Goal: Task Accomplishment & Management: Use online tool/utility

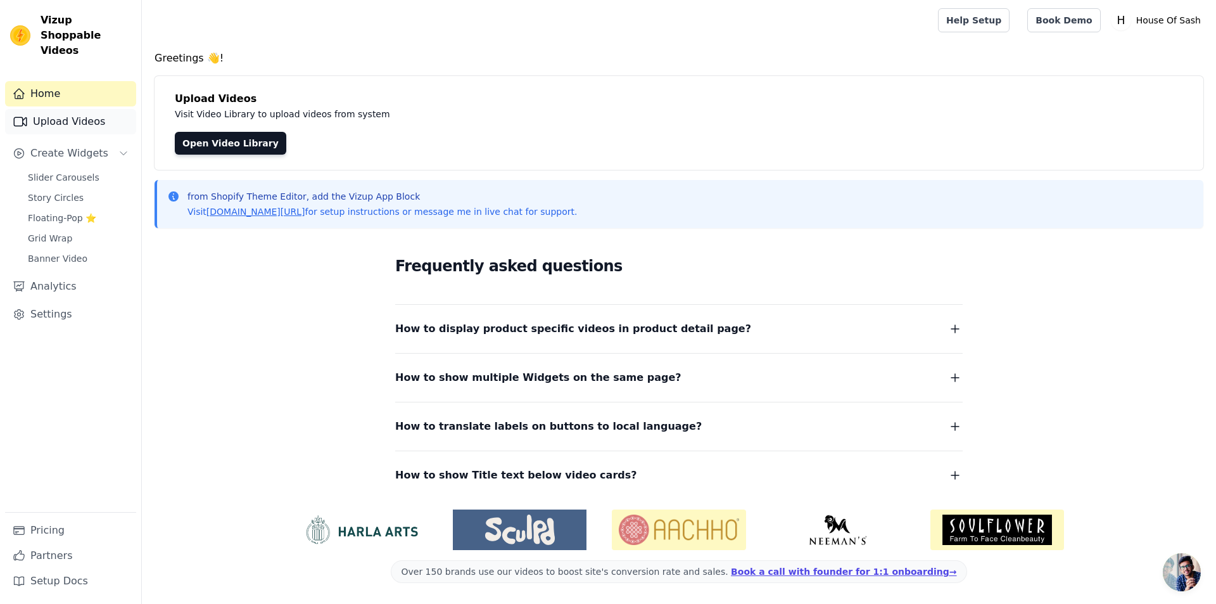
click at [75, 112] on link "Upload Videos" at bounding box center [70, 121] width 131 height 25
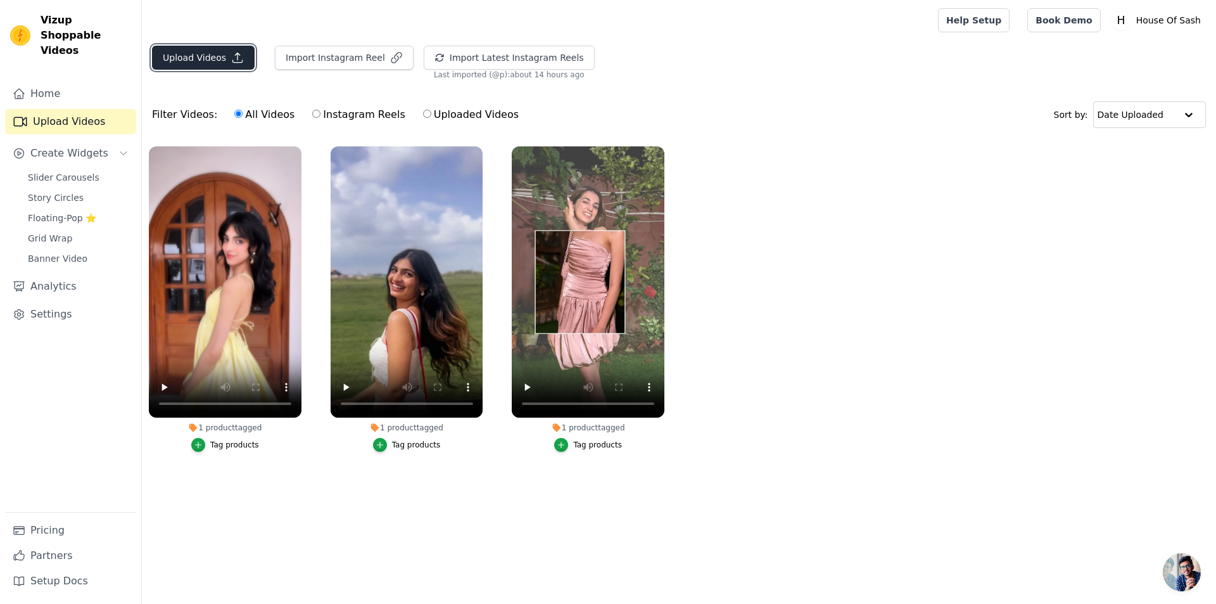
click at [210, 58] on button "Upload Videos" at bounding box center [203, 58] width 103 height 24
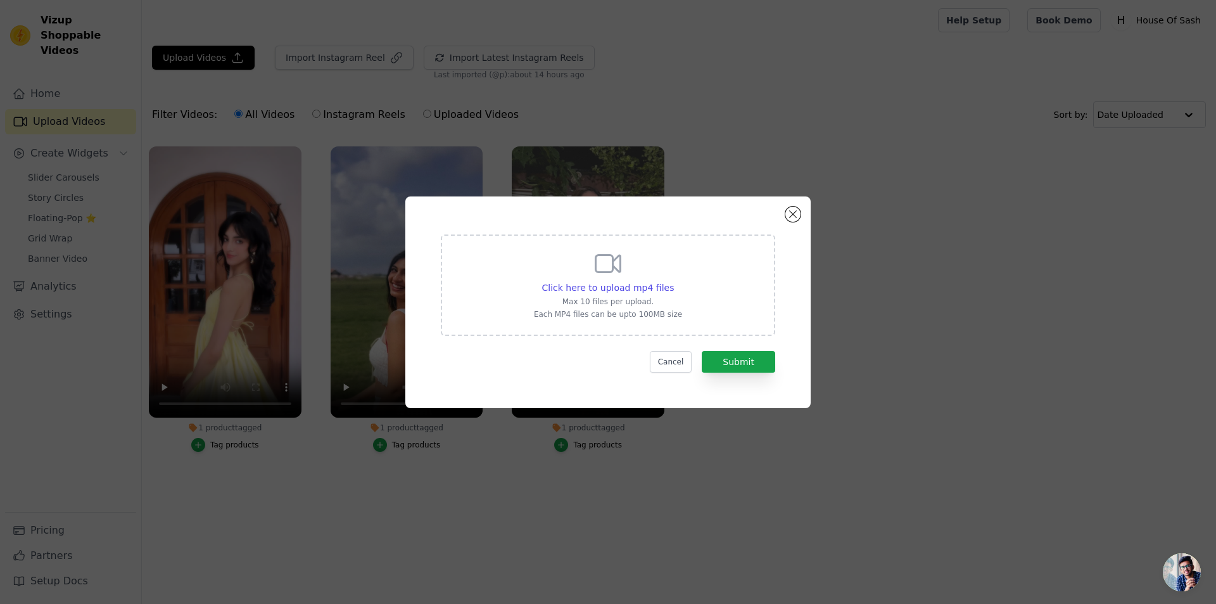
click at [620, 300] on p "Max 10 files per upload." at bounding box center [608, 301] width 148 height 10
click at [673, 281] on input "Click here to upload mp4 files Max 10 files per upload. Each MP4 files can be u…" at bounding box center [673, 281] width 1 height 1
drag, startPoint x: 668, startPoint y: 362, endPoint x: 670, endPoint y: 354, distance: 8.6
click at [670, 361] on button "Cancel" at bounding box center [671, 362] width 42 height 22
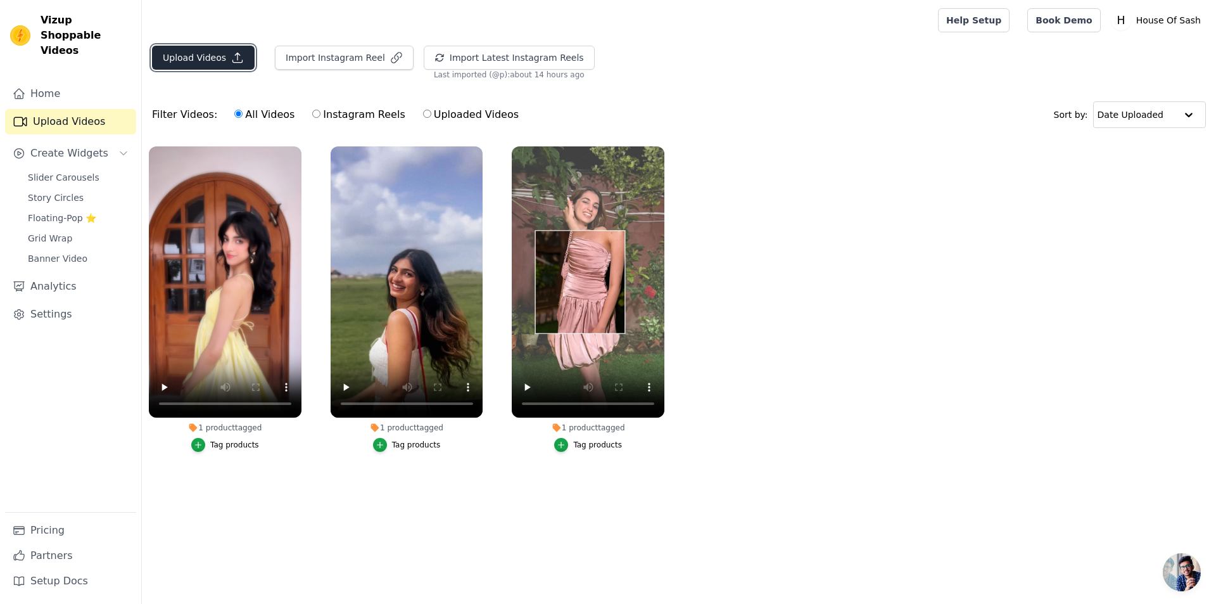
click at [220, 59] on button "Upload Videos" at bounding box center [203, 58] width 103 height 24
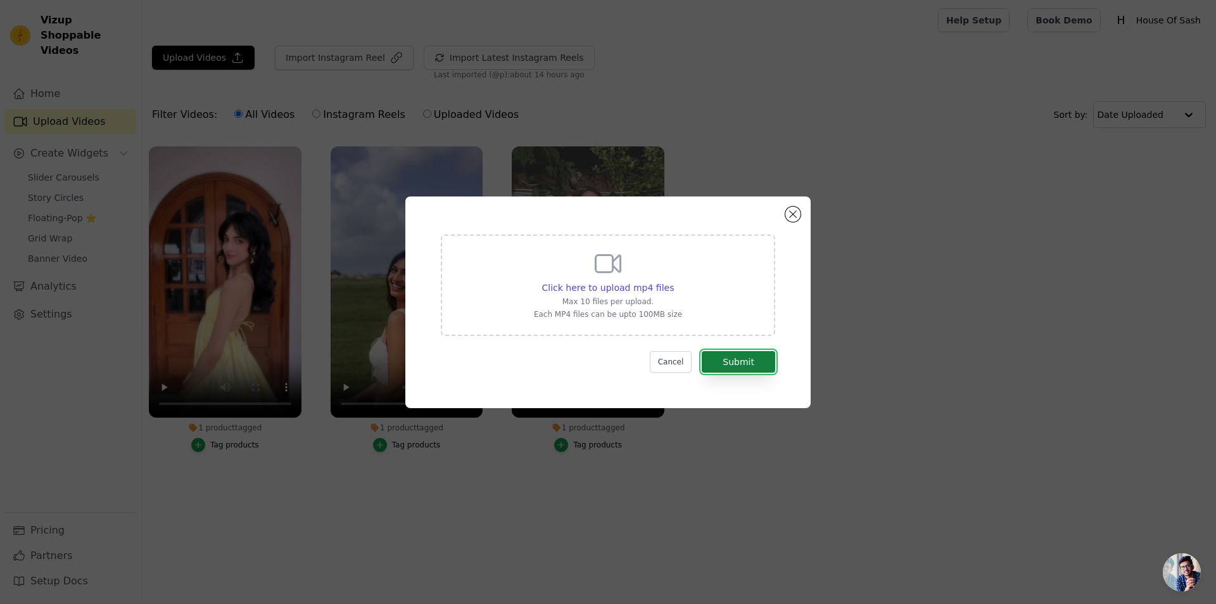
click at [739, 360] on button "Submit" at bounding box center [738, 362] width 73 height 22
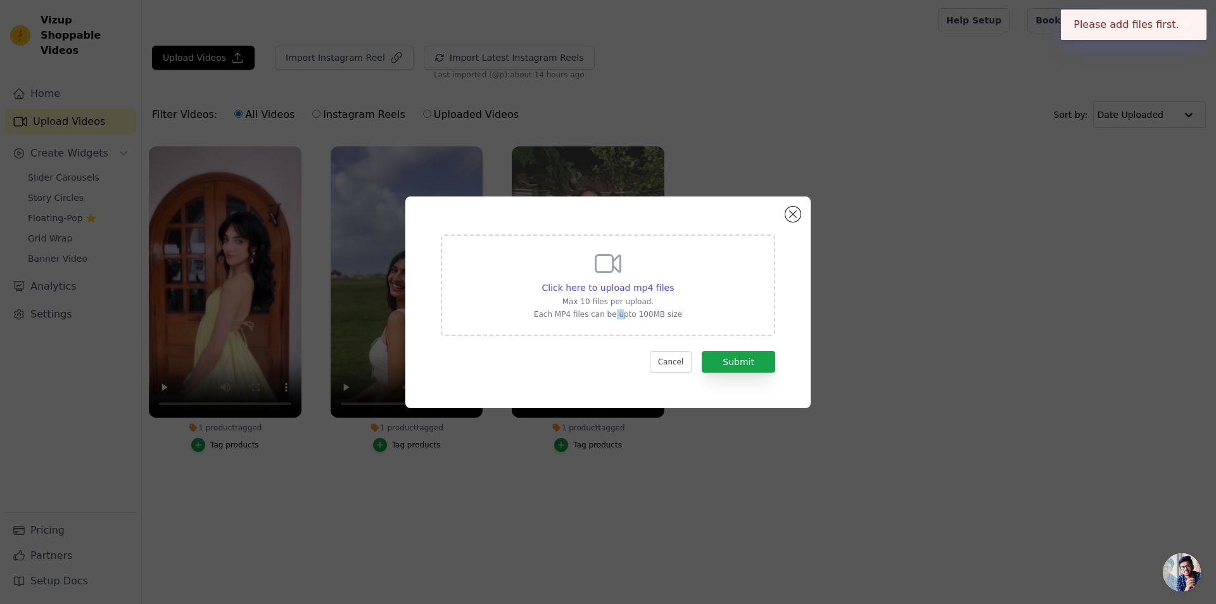
click at [616, 319] on p "Each MP4 files can be upto 100MB size" at bounding box center [608, 314] width 148 height 10
click at [611, 271] on icon at bounding box center [608, 263] width 25 height 17
click at [673, 281] on input "Click here to upload mp4 files Max 10 files per upload. Each MP4 files can be u…" at bounding box center [673, 281] width 1 height 1
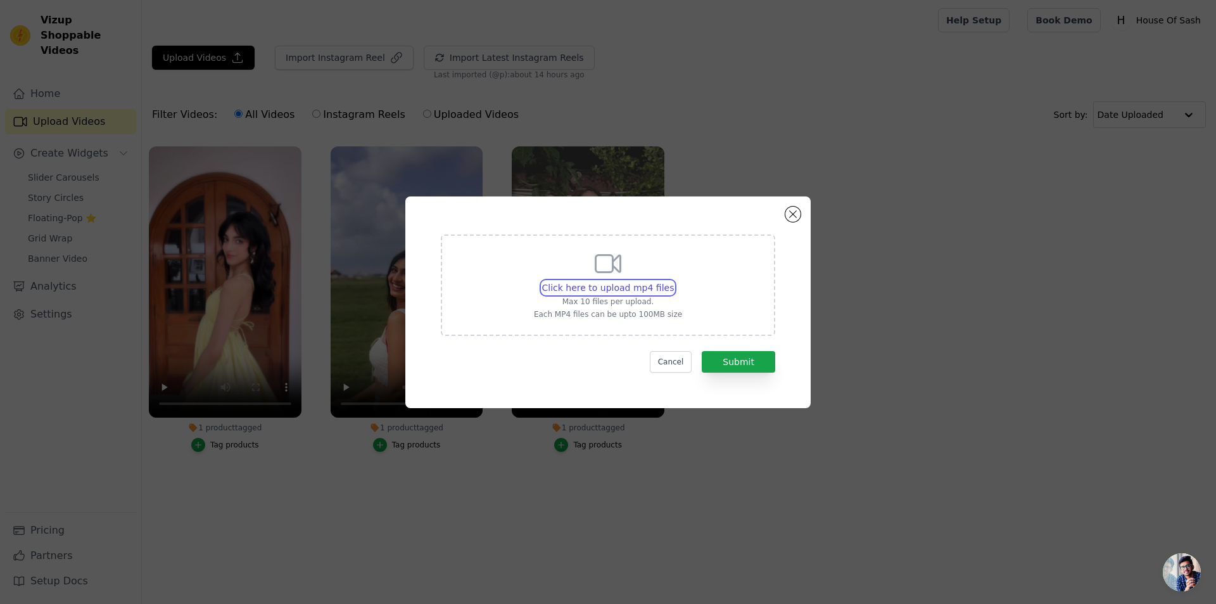
type input "C:\fakepath\IMG_2189 (2).MOV"
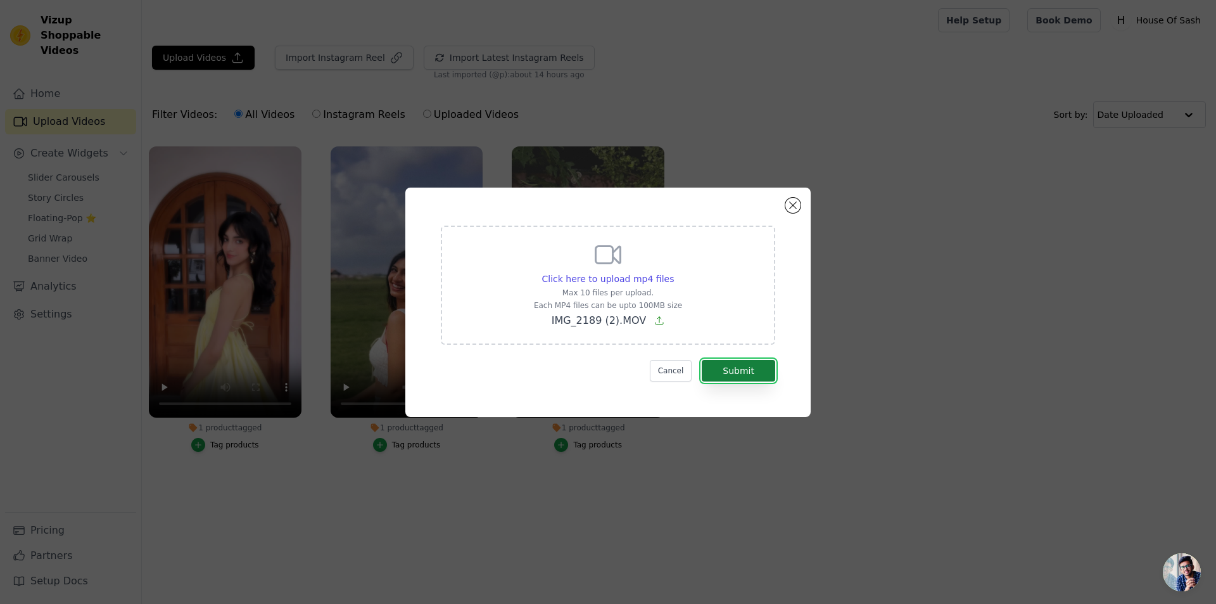
click at [736, 372] on button "Submit" at bounding box center [738, 371] width 73 height 22
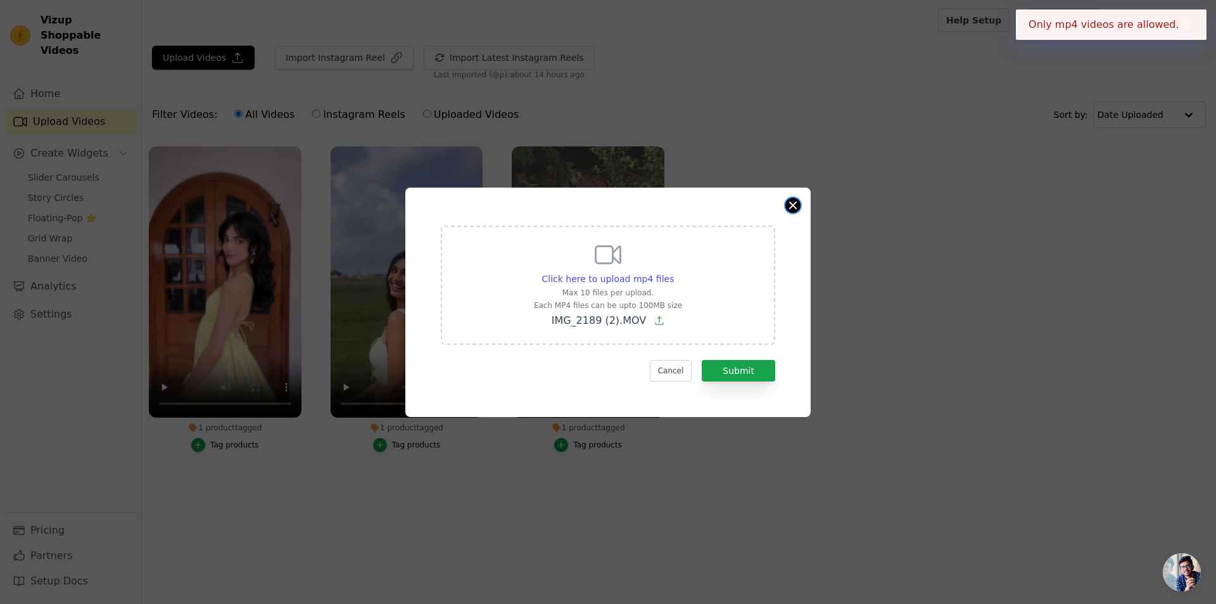
click at [796, 210] on button "Close modal" at bounding box center [793, 205] width 15 height 15
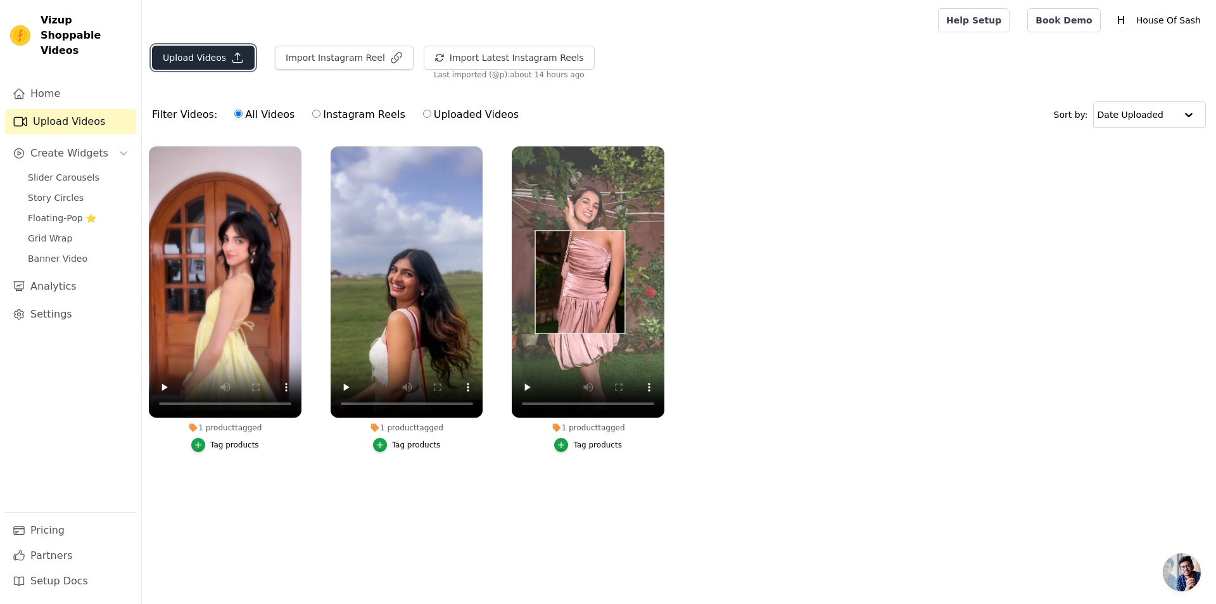
click at [207, 53] on button "Upload Videos" at bounding box center [203, 58] width 103 height 24
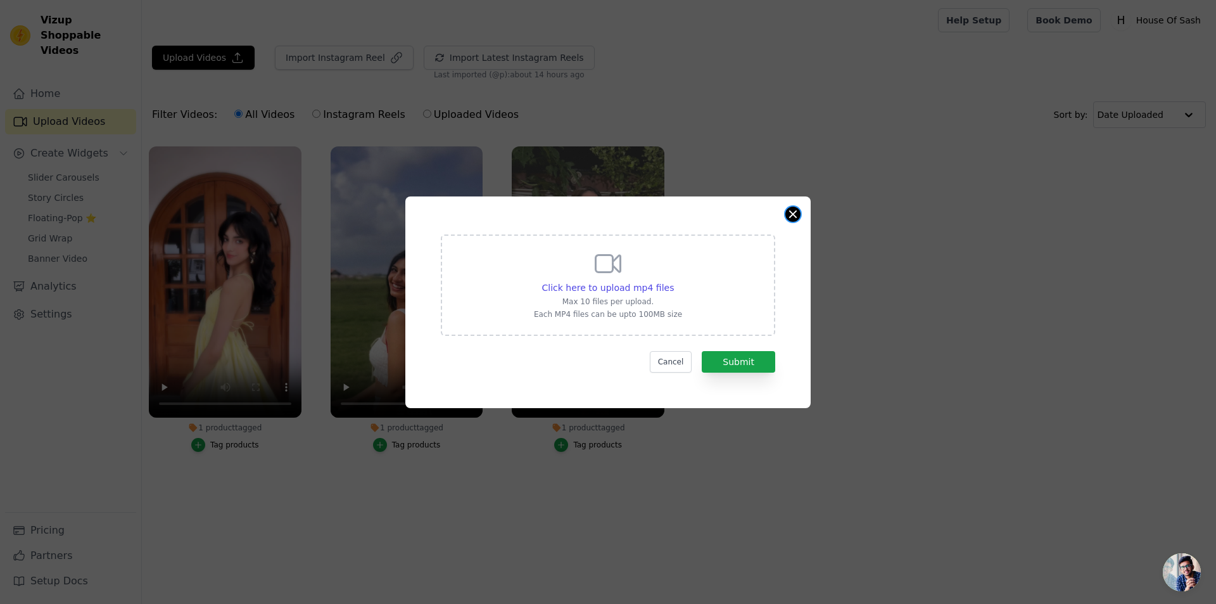
click at [793, 218] on button "Close modal" at bounding box center [793, 214] width 15 height 15
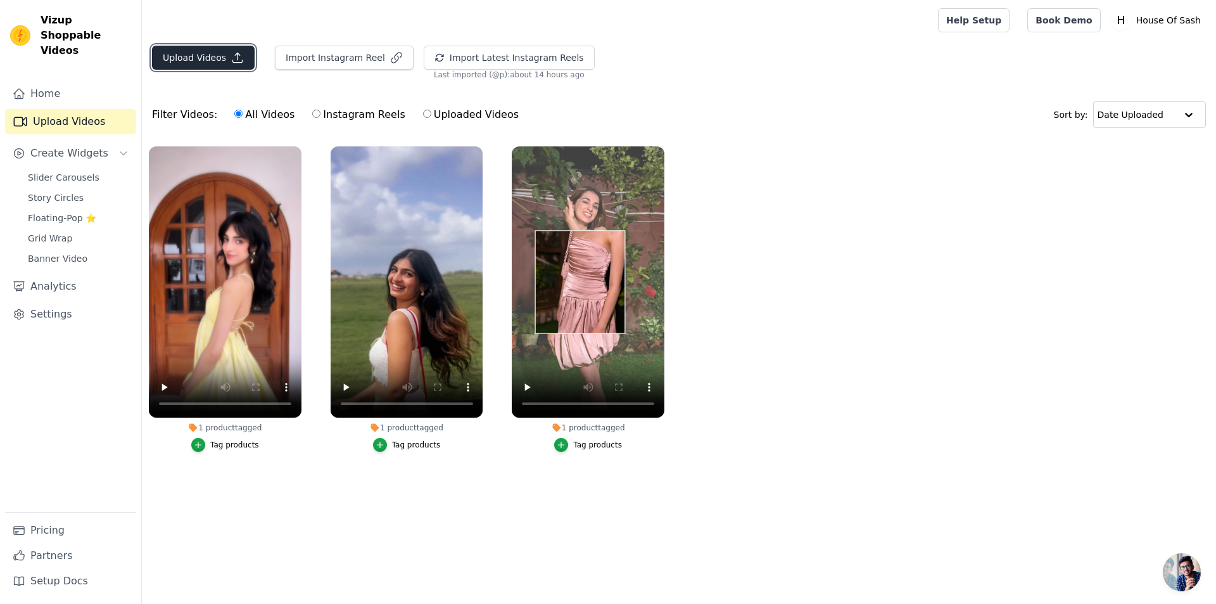
click at [204, 49] on button "Upload Videos" at bounding box center [203, 58] width 103 height 24
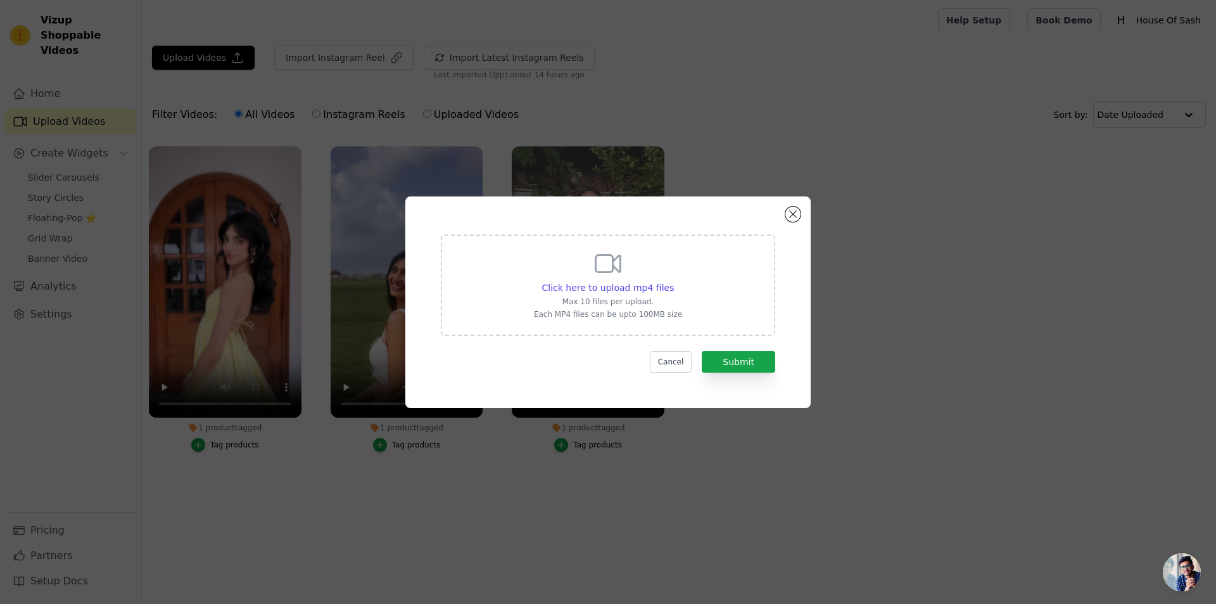
click at [597, 324] on div "Click here to upload mp4 files Max 10 files per upload. Each MP4 files can be u…" at bounding box center [608, 284] width 335 height 101
click at [673, 281] on input "Click here to upload mp4 files Max 10 files per upload. Each MP4 files can be u…" at bounding box center [673, 281] width 1 height 1
type input "C:\fakepath\IMG_2189 (2).mp4"
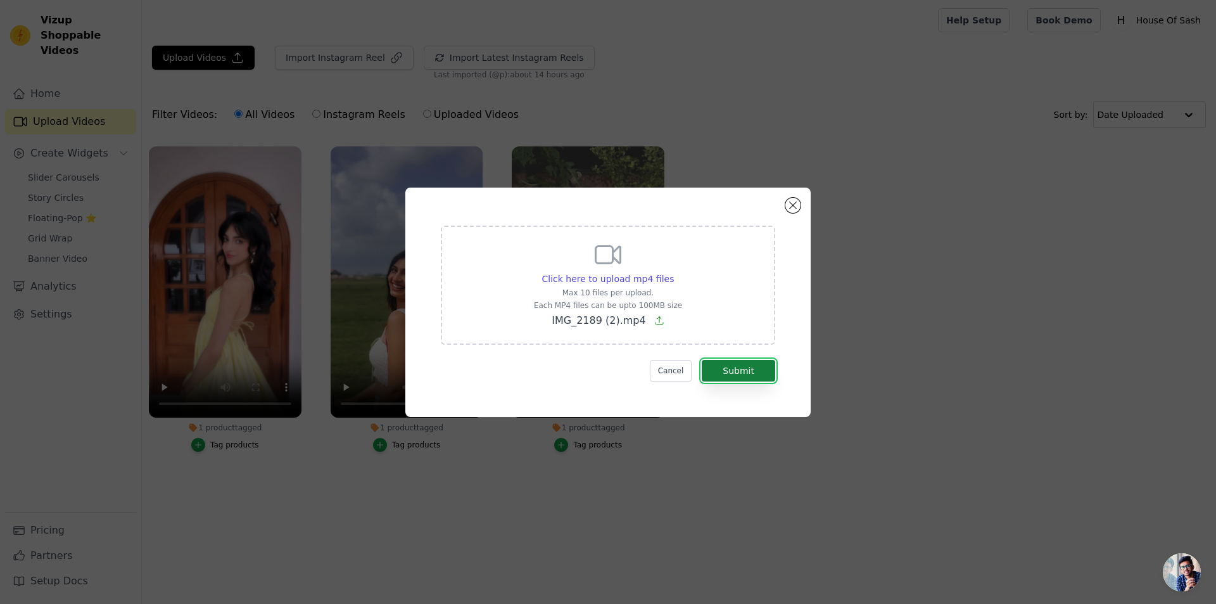
click at [724, 367] on button "Submit" at bounding box center [738, 371] width 73 height 22
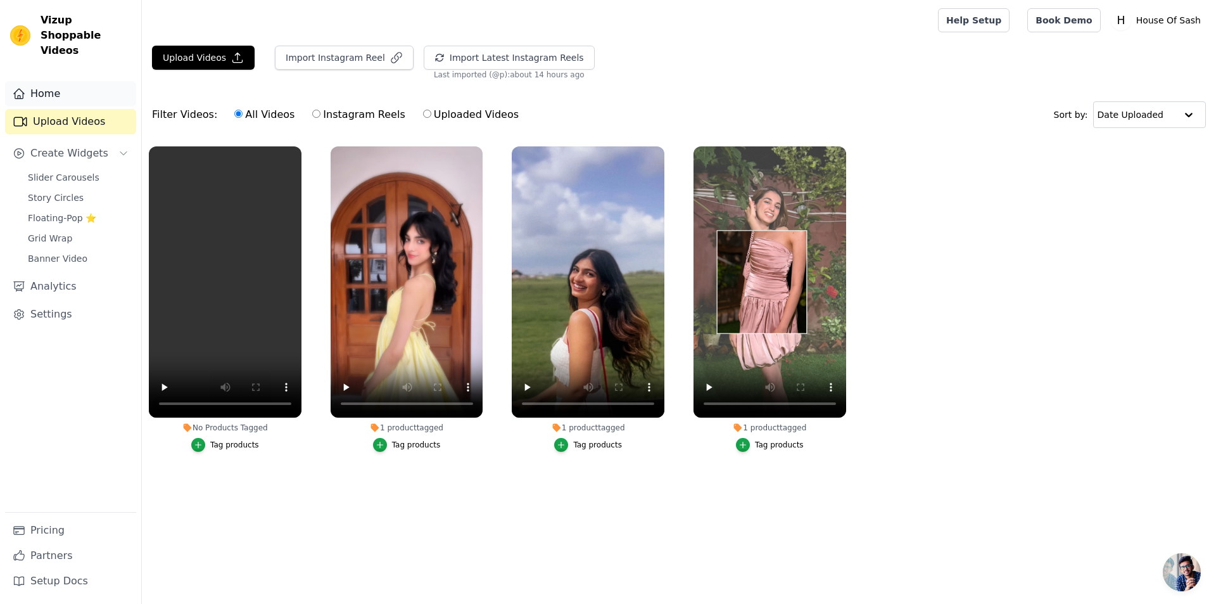
click at [39, 81] on link "Home" at bounding box center [70, 93] width 131 height 25
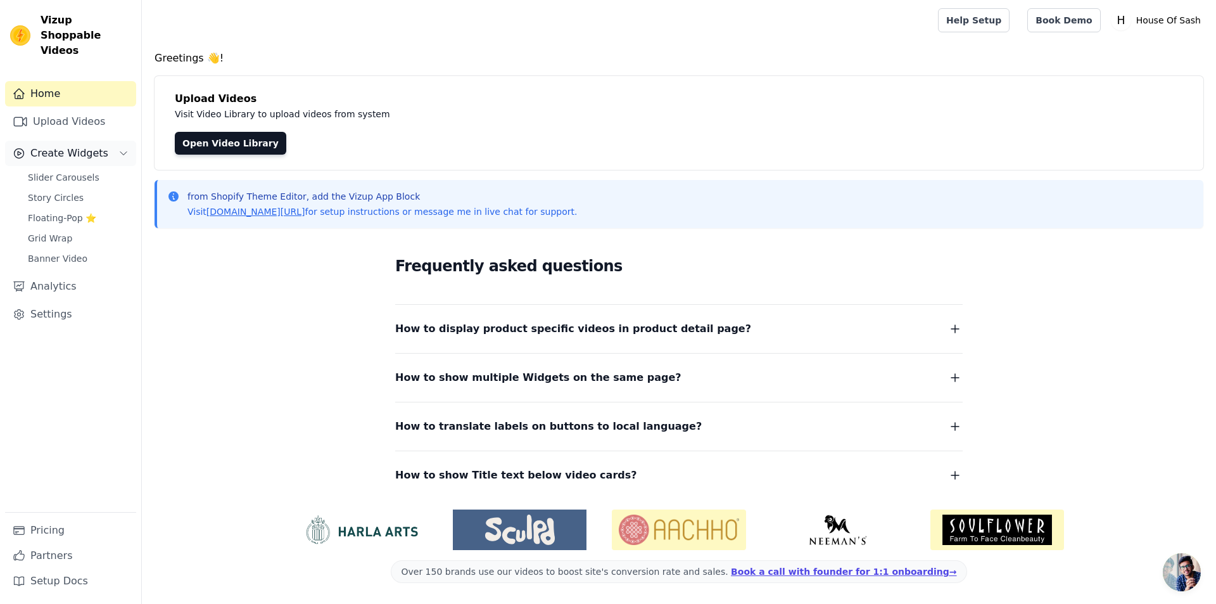
drag, startPoint x: 65, startPoint y: 141, endPoint x: 63, endPoint y: 150, distance: 9.0
click at [65, 146] on span "Create Widgets" at bounding box center [69, 153] width 78 height 15
click at [64, 146] on span "Create Widgets" at bounding box center [69, 153] width 78 height 15
click at [67, 171] on span "Slider Carousels" at bounding box center [64, 177] width 72 height 13
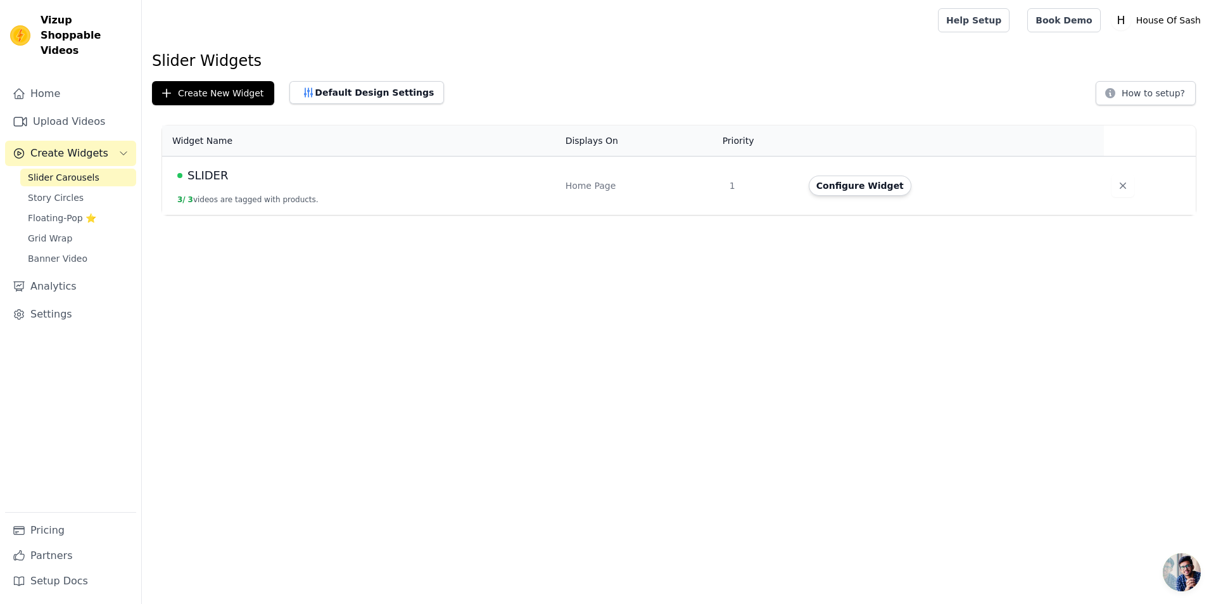
drag, startPoint x: 627, startPoint y: 176, endPoint x: 649, endPoint y: 171, distance: 22.7
click at [630, 174] on td "Home Page" at bounding box center [640, 185] width 164 height 59
click at [872, 189] on button "Configure Widget" at bounding box center [860, 185] width 103 height 20
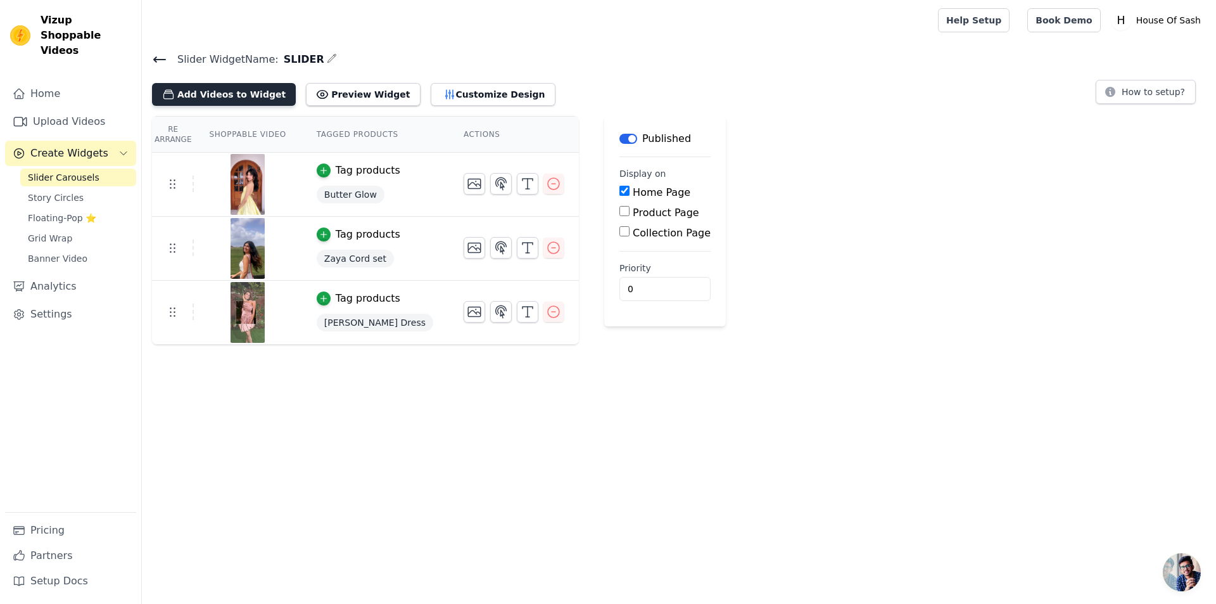
click at [231, 94] on button "Add Videos to Widget" at bounding box center [224, 94] width 144 height 23
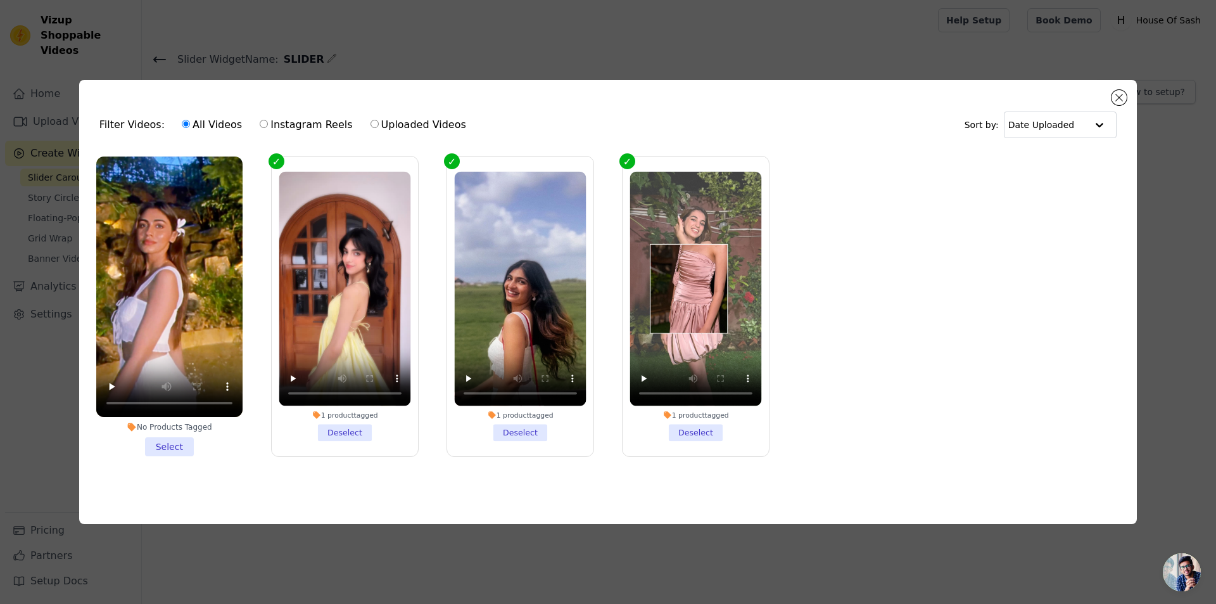
click at [165, 446] on li "No Products Tagged Select" at bounding box center [169, 306] width 146 height 300
click at [0, 0] on input "No Products Tagged Select" at bounding box center [0, 0] width 0 height 0
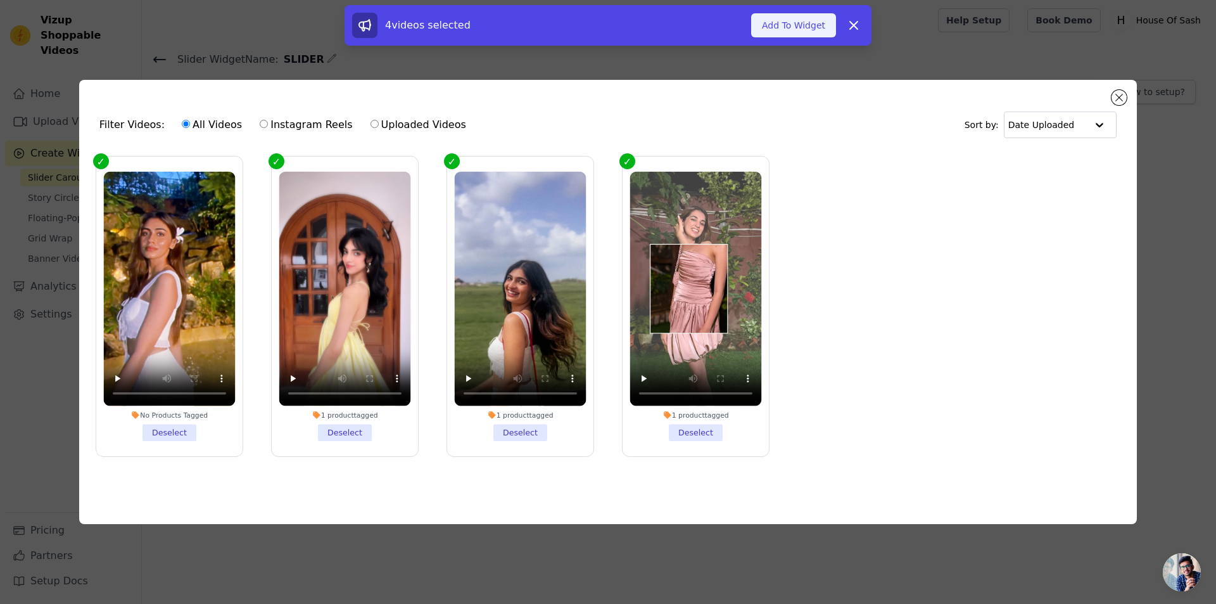
click at [775, 21] on button "Add To Widget" at bounding box center [793, 25] width 85 height 24
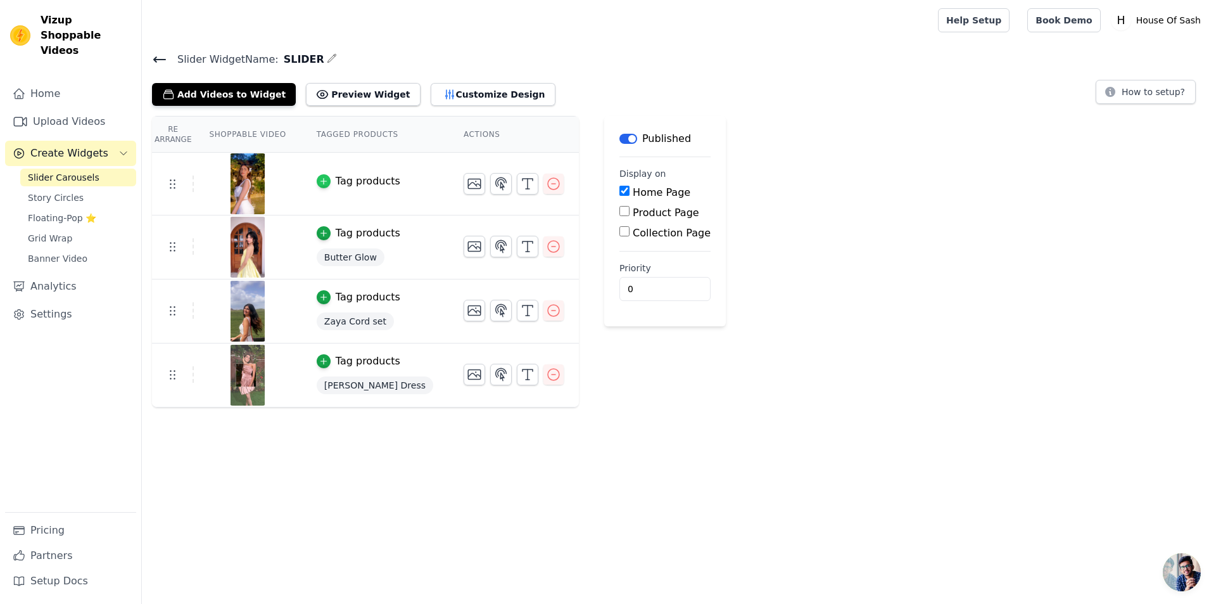
click at [321, 181] on icon "button" at bounding box center [324, 182] width 6 height 6
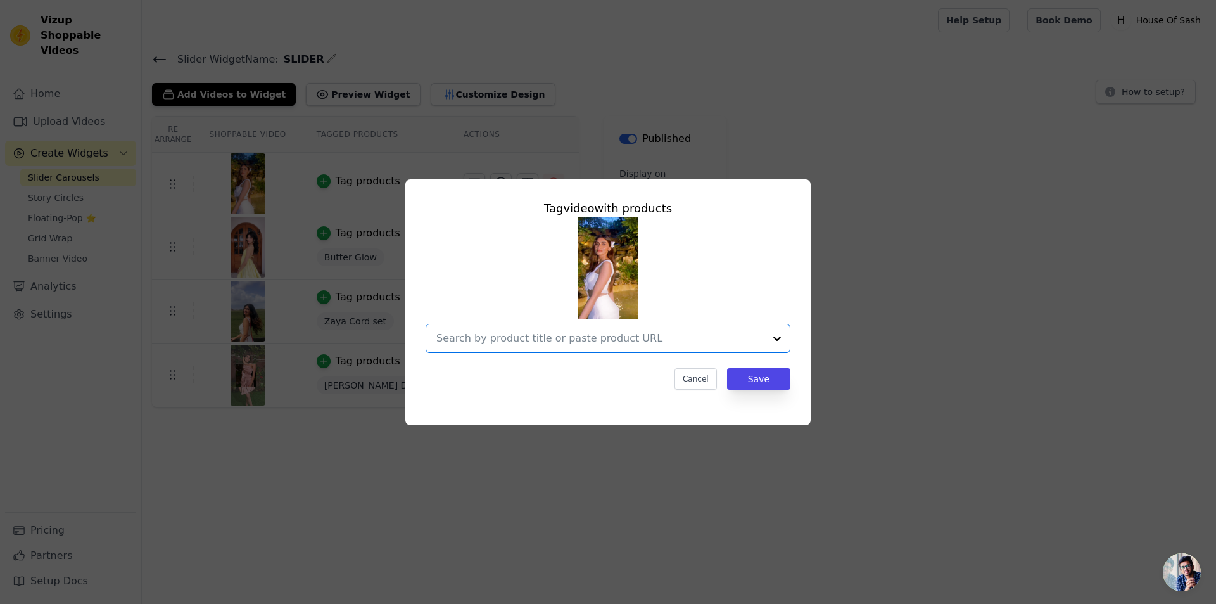
click at [564, 335] on input "text" at bounding box center [601, 338] width 328 height 15
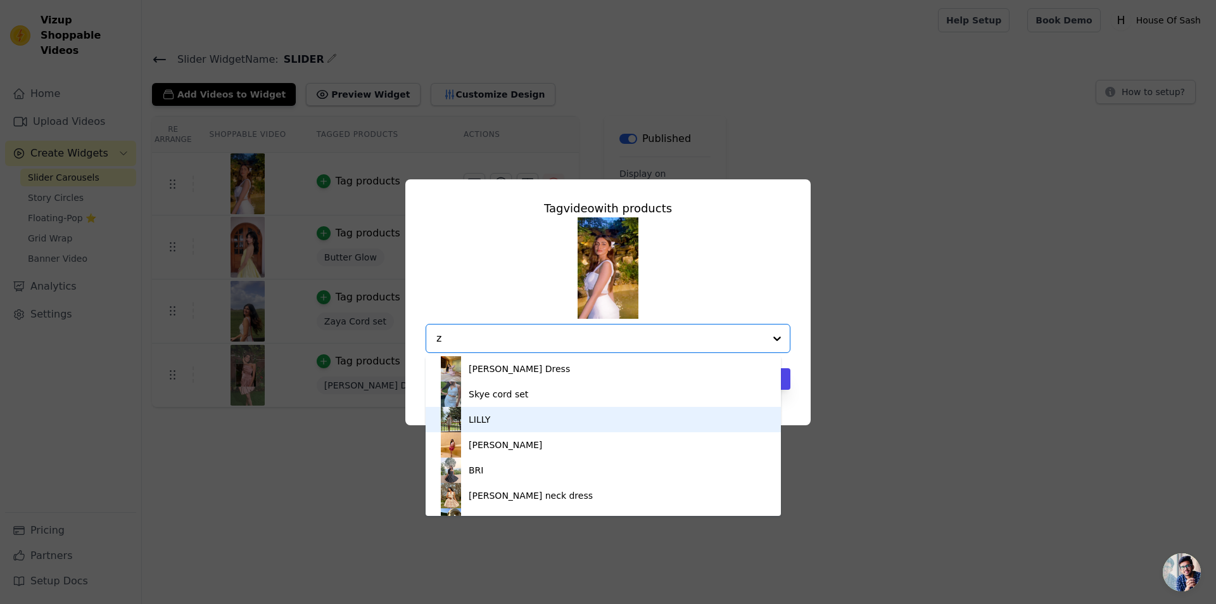
type input "za"
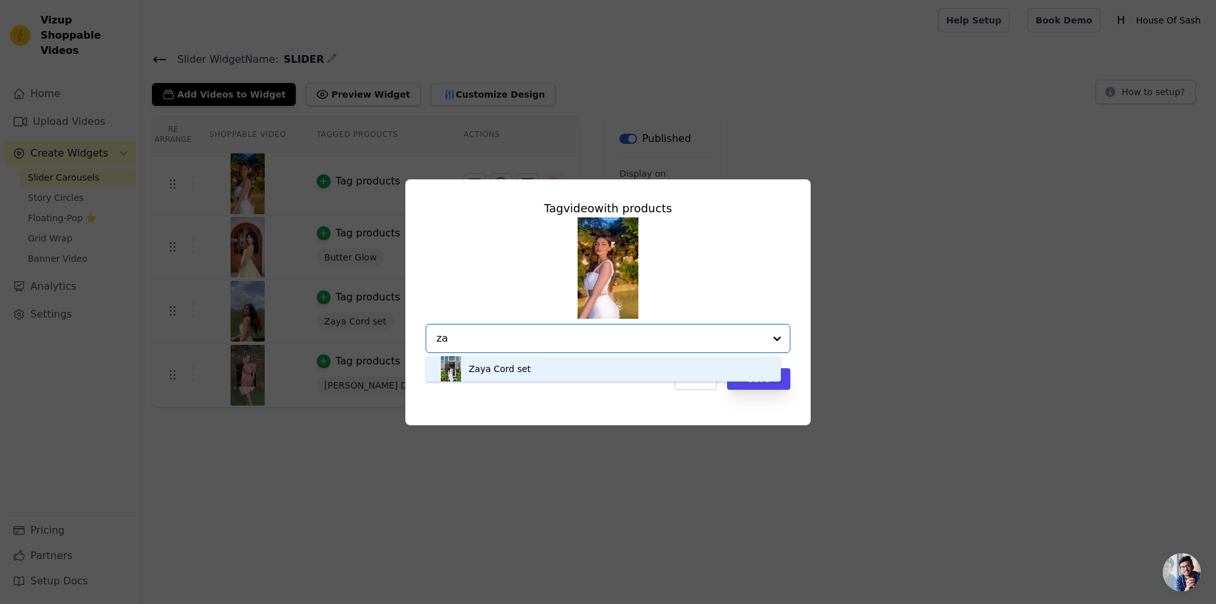
drag, startPoint x: 564, startPoint y: 367, endPoint x: 570, endPoint y: 362, distance: 6.7
click at [568, 366] on div "Zaya Cord set" at bounding box center [603, 368] width 330 height 25
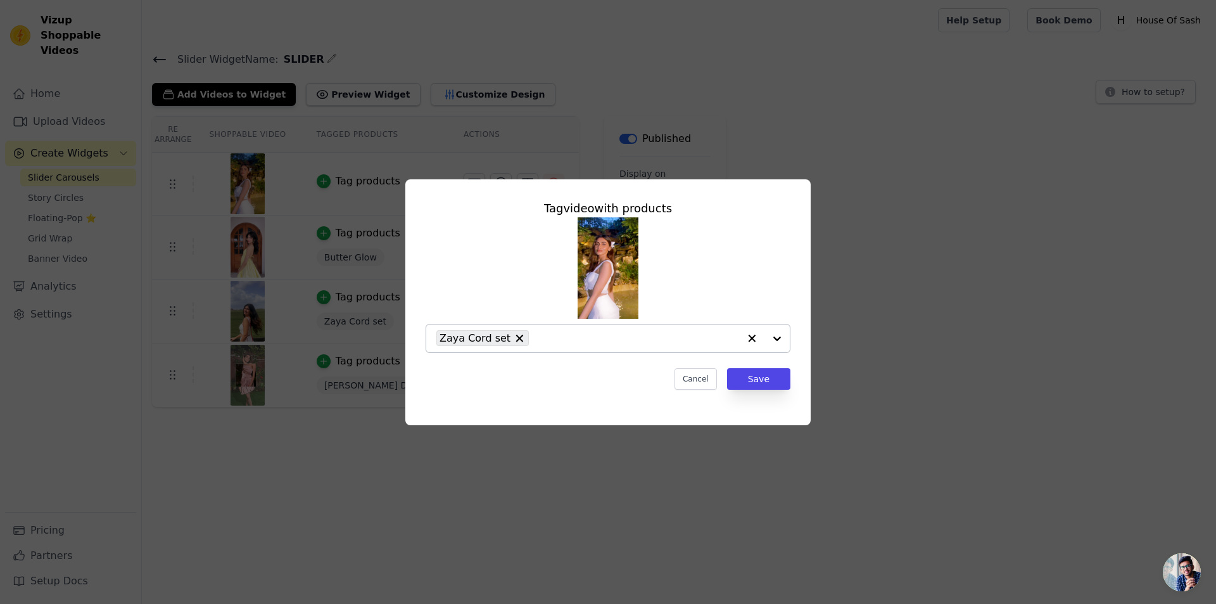
click at [565, 340] on input "text" at bounding box center [637, 338] width 204 height 15
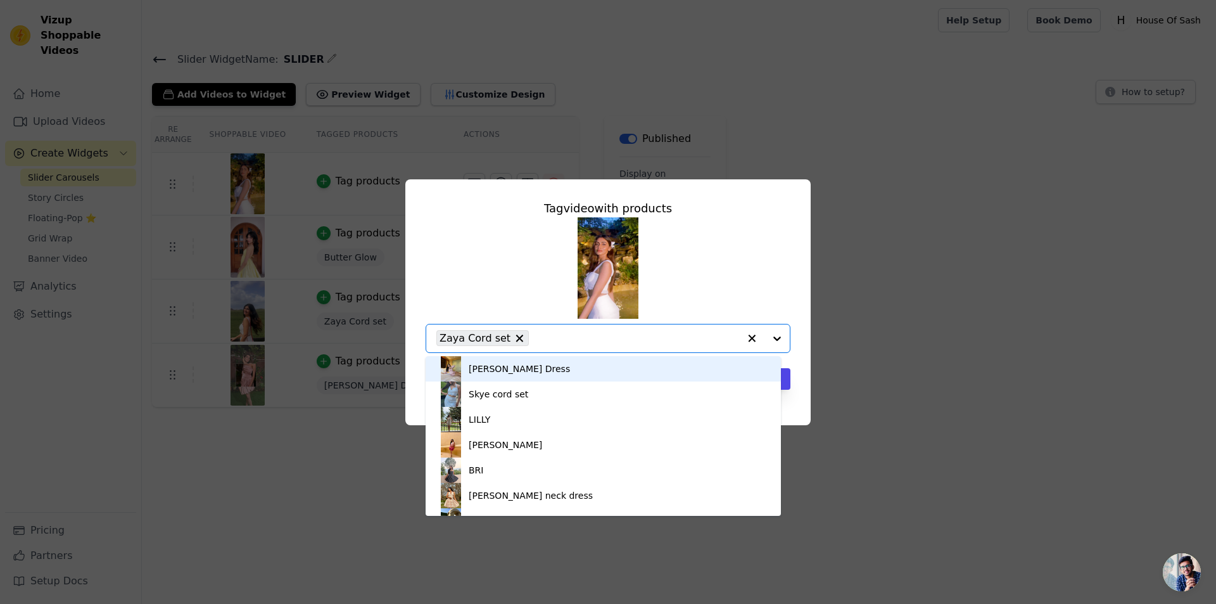
type input "b"
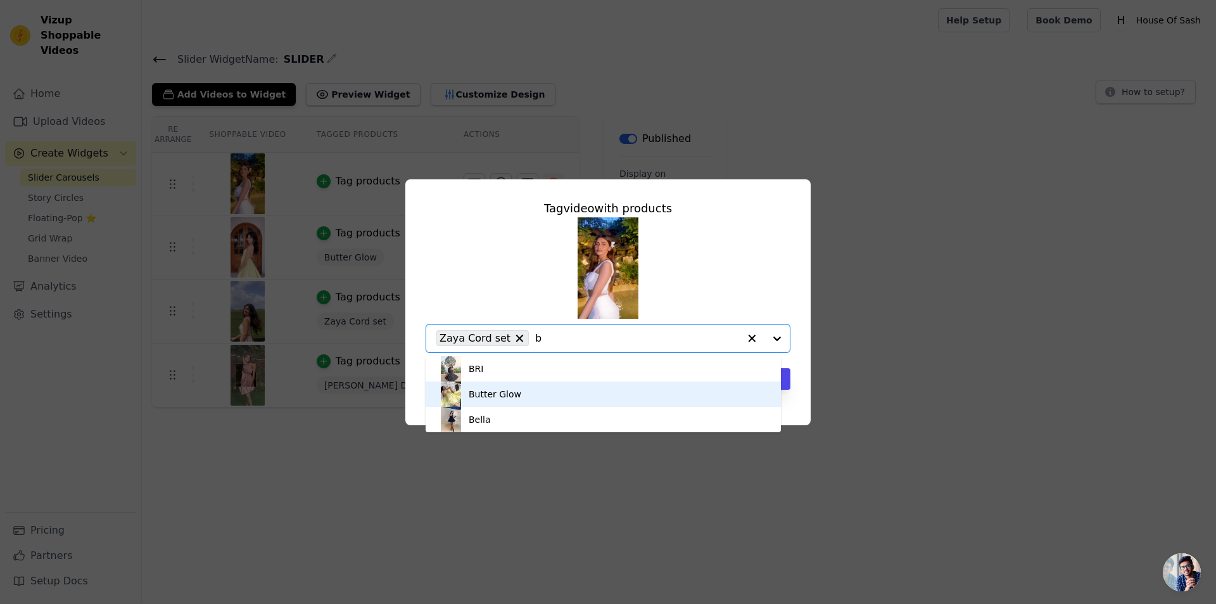
click at [535, 392] on div "Butter Glow" at bounding box center [603, 393] width 330 height 25
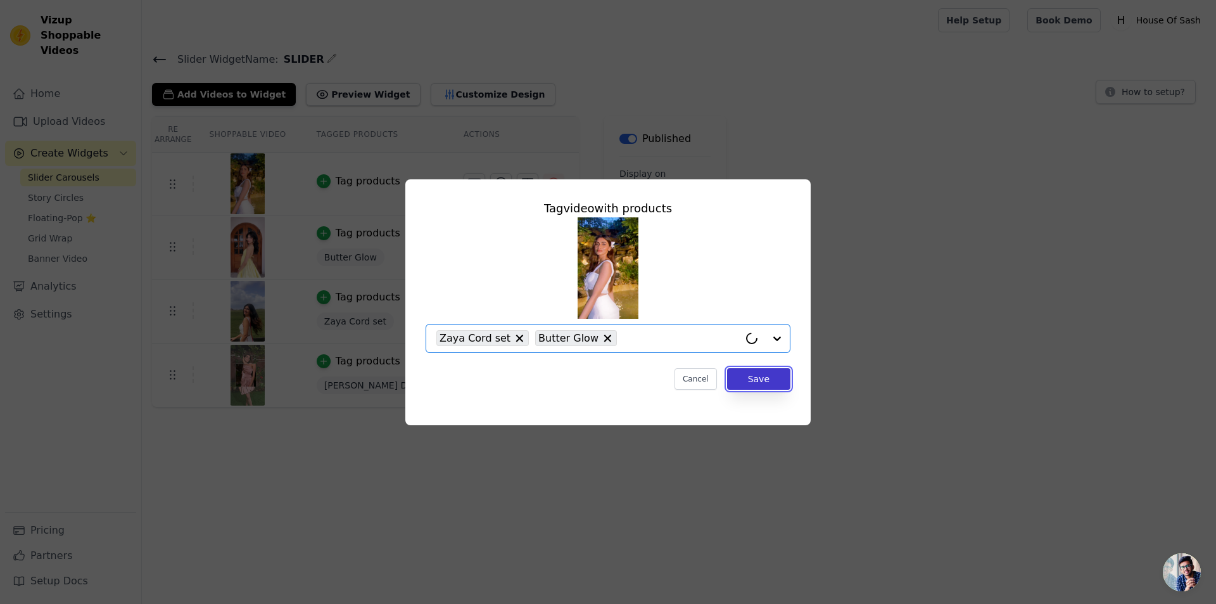
click at [764, 378] on button "Save" at bounding box center [758, 379] width 63 height 22
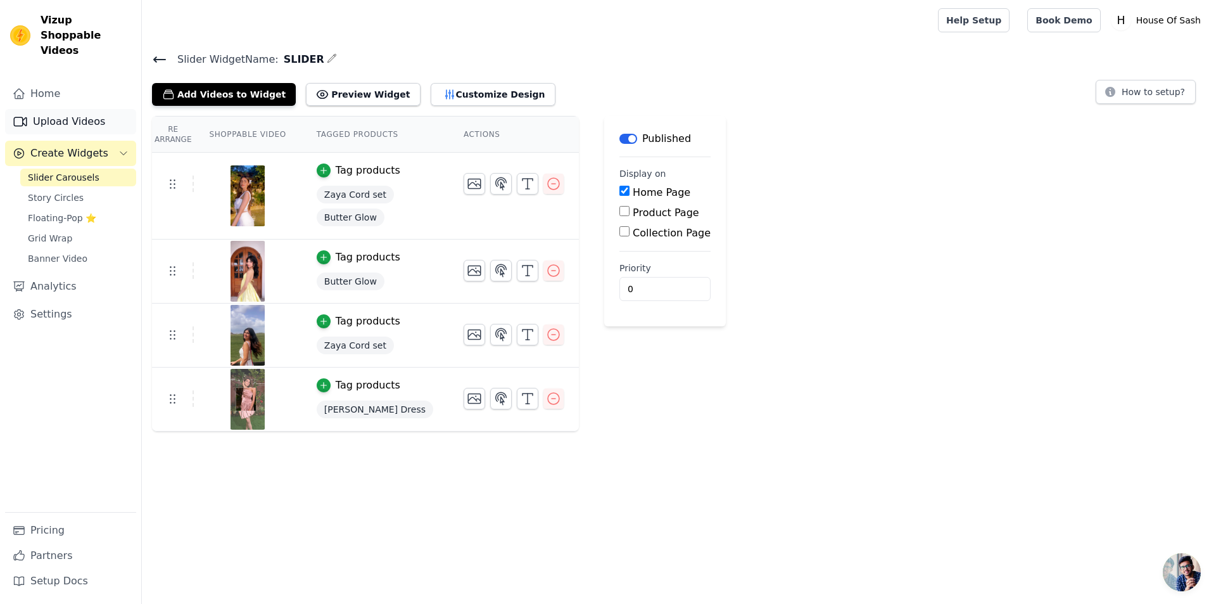
click at [67, 112] on link "Upload Videos" at bounding box center [70, 121] width 131 height 25
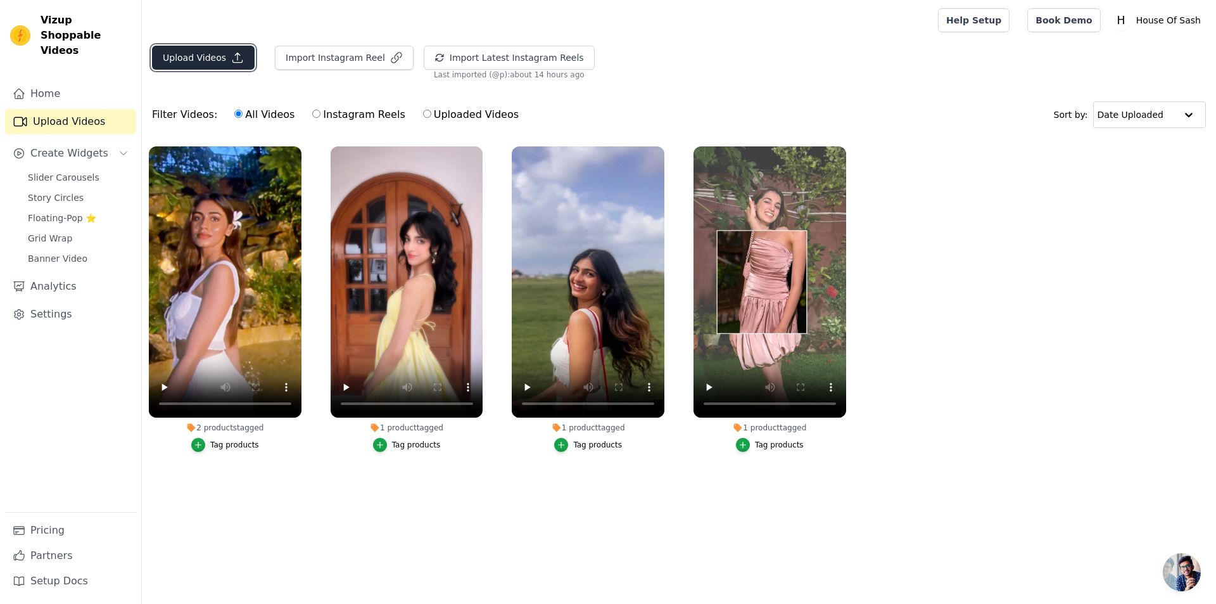
click at [204, 57] on button "Upload Videos" at bounding box center [203, 58] width 103 height 24
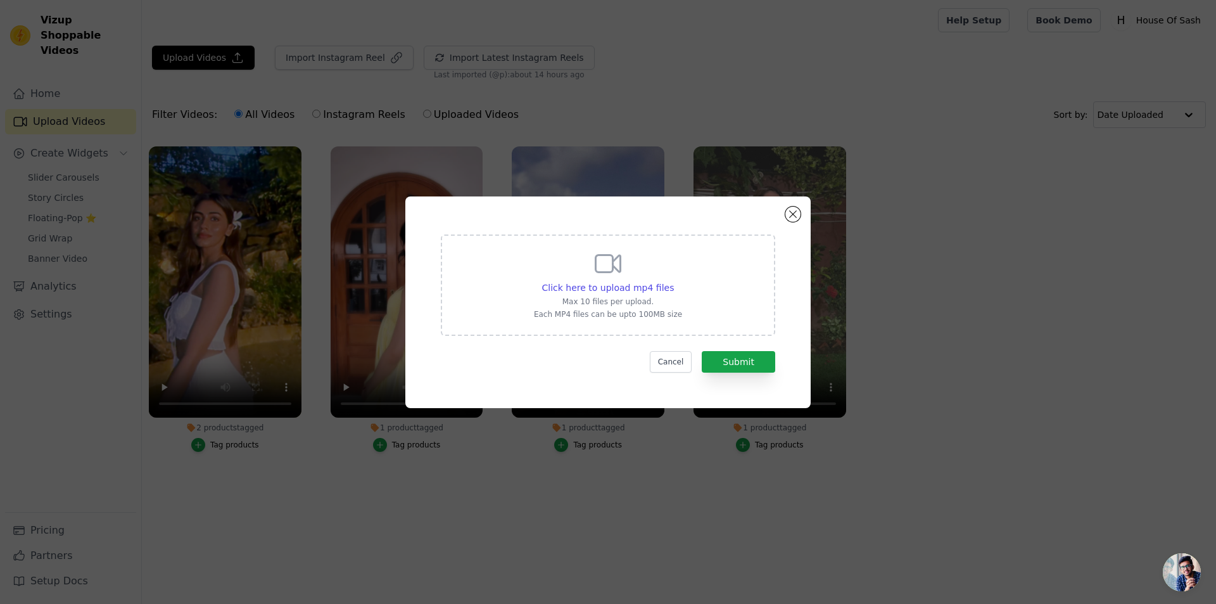
click at [612, 316] on p "Each MP4 files can be upto 100MB size" at bounding box center [608, 314] width 148 height 10
click at [673, 281] on input "Click here to upload mp4 files Max 10 files per upload. Each MP4 files can be u…" at bounding box center [673, 281] width 1 height 1
click at [673, 359] on button "Cancel" at bounding box center [671, 362] width 42 height 22
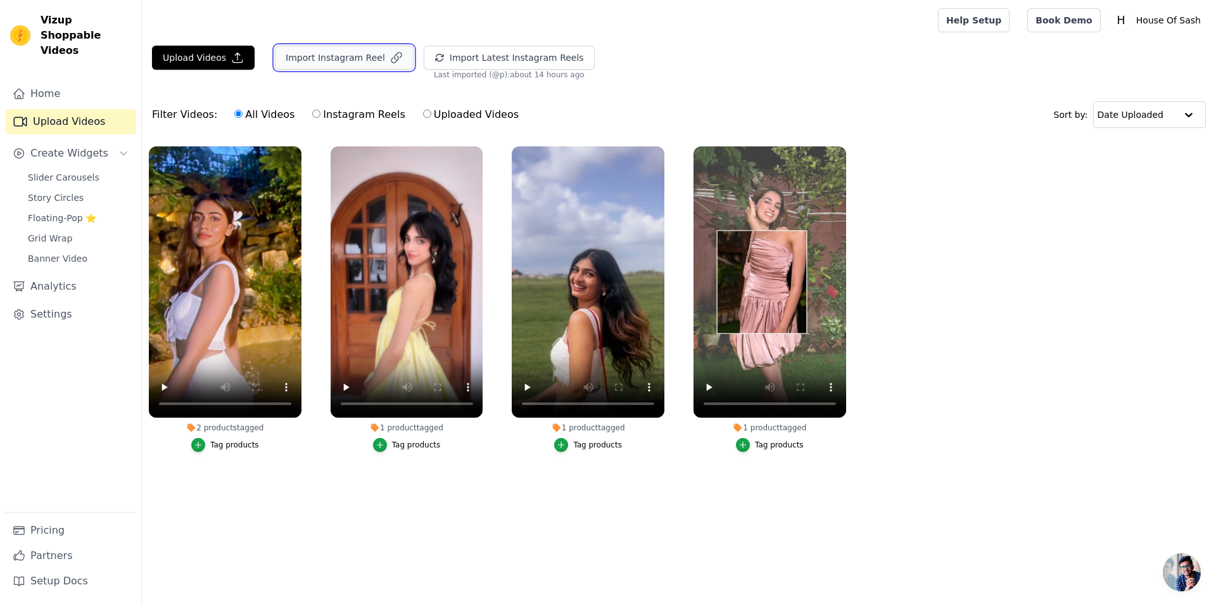
click at [347, 61] on button "Import Instagram Reel" at bounding box center [344, 58] width 139 height 24
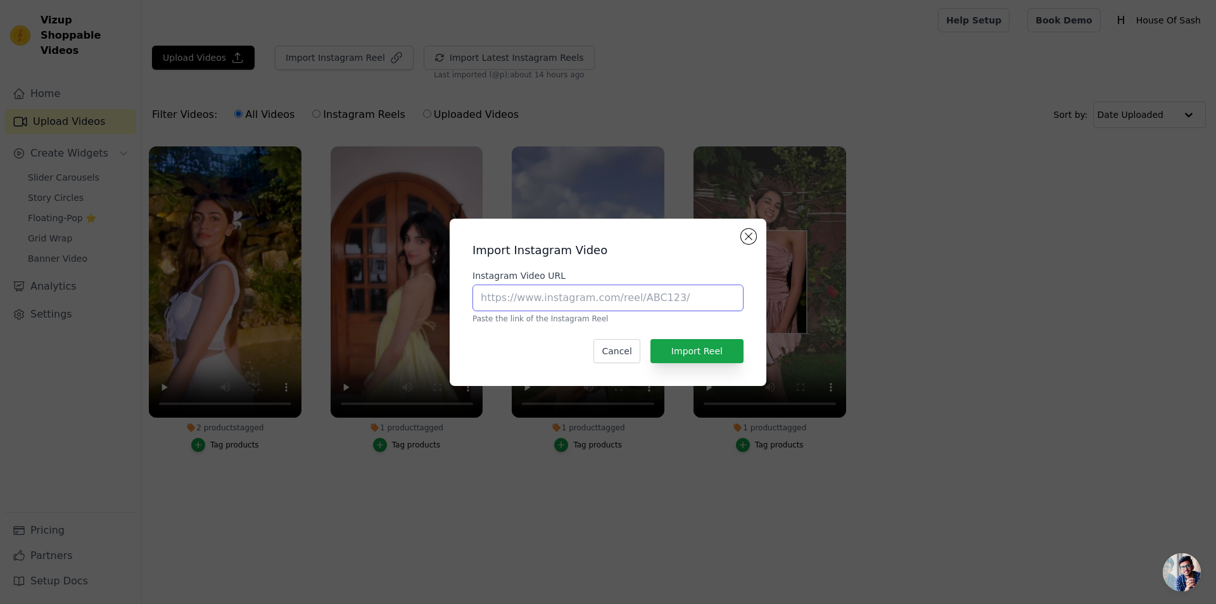
click at [581, 307] on input "Instagram Video URL" at bounding box center [608, 297] width 271 height 27
paste input "[URL][DOMAIN_NAME]"
type input "[URL][DOMAIN_NAME]"
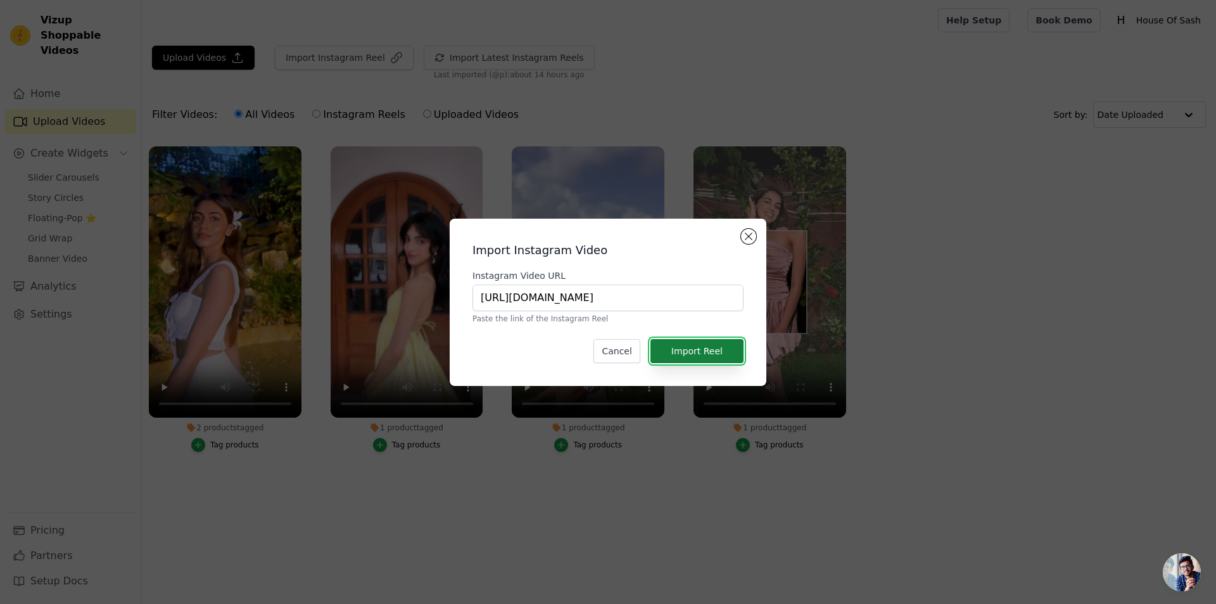
click at [698, 354] on button "Import Reel" at bounding box center [697, 351] width 93 height 24
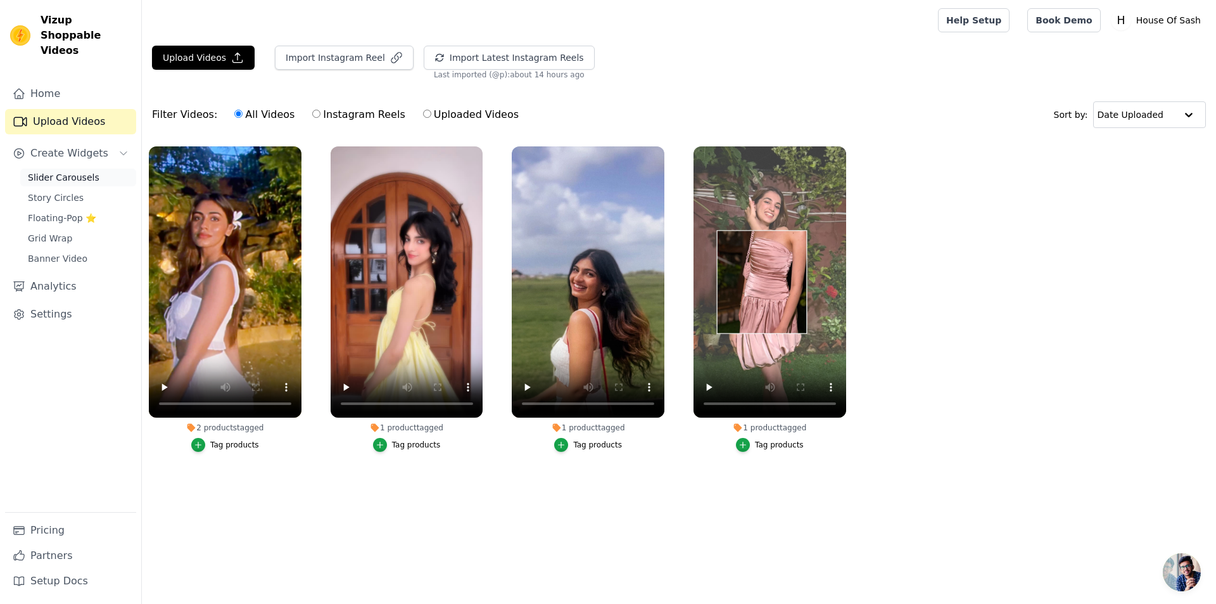
click at [86, 171] on span "Slider Carousels" at bounding box center [64, 177] width 72 height 13
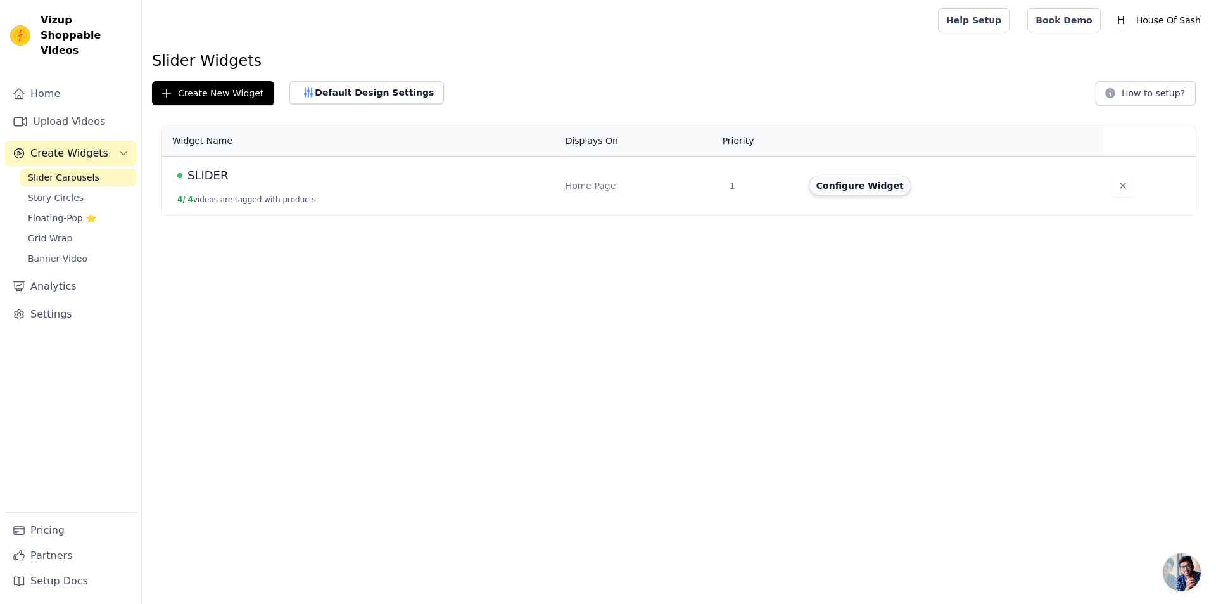
click at [834, 193] on button "Configure Widget" at bounding box center [860, 185] width 103 height 20
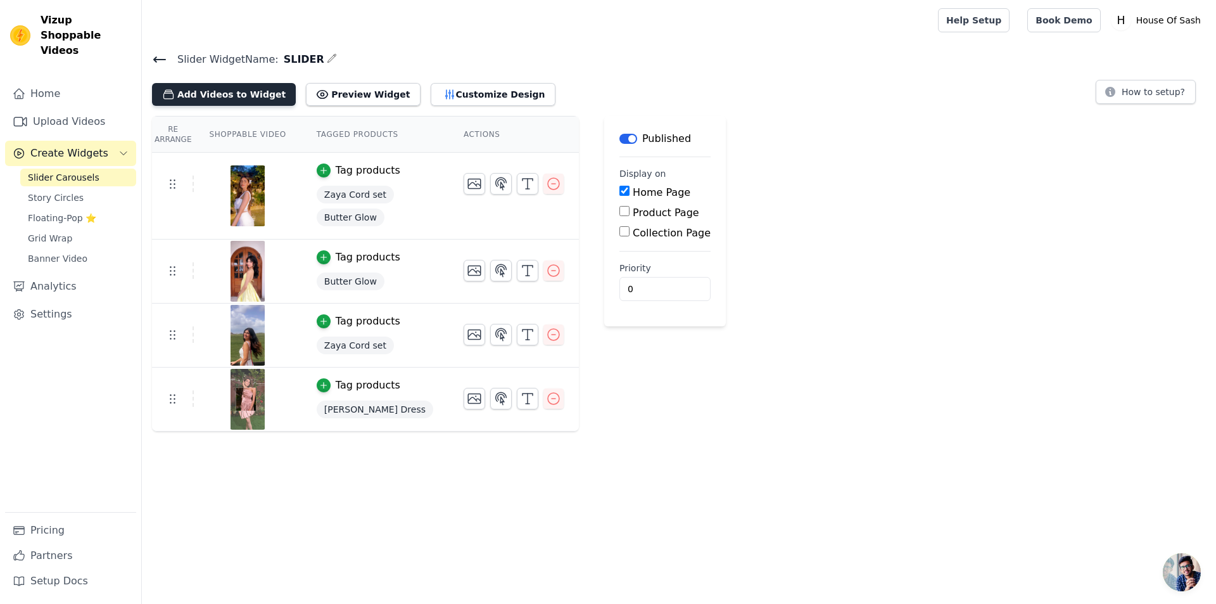
click at [239, 85] on button "Add Videos to Widget" at bounding box center [224, 94] width 144 height 23
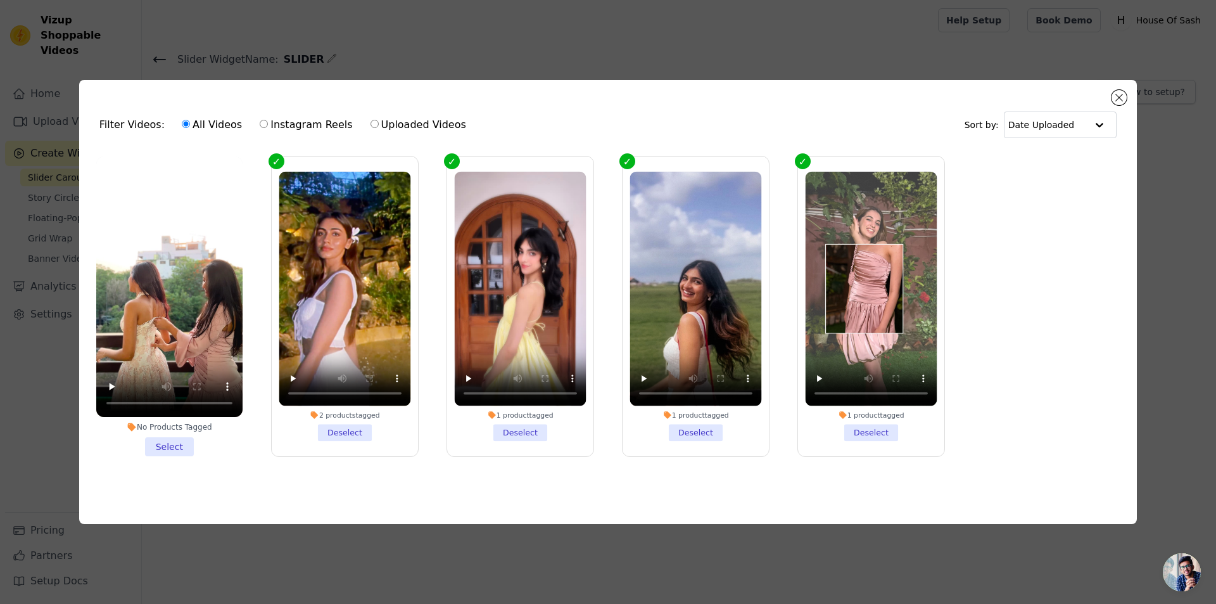
click at [170, 440] on li "No Products Tagged Select" at bounding box center [169, 306] width 146 height 300
click at [0, 0] on input "No Products Tagged Select" at bounding box center [0, 0] width 0 height 0
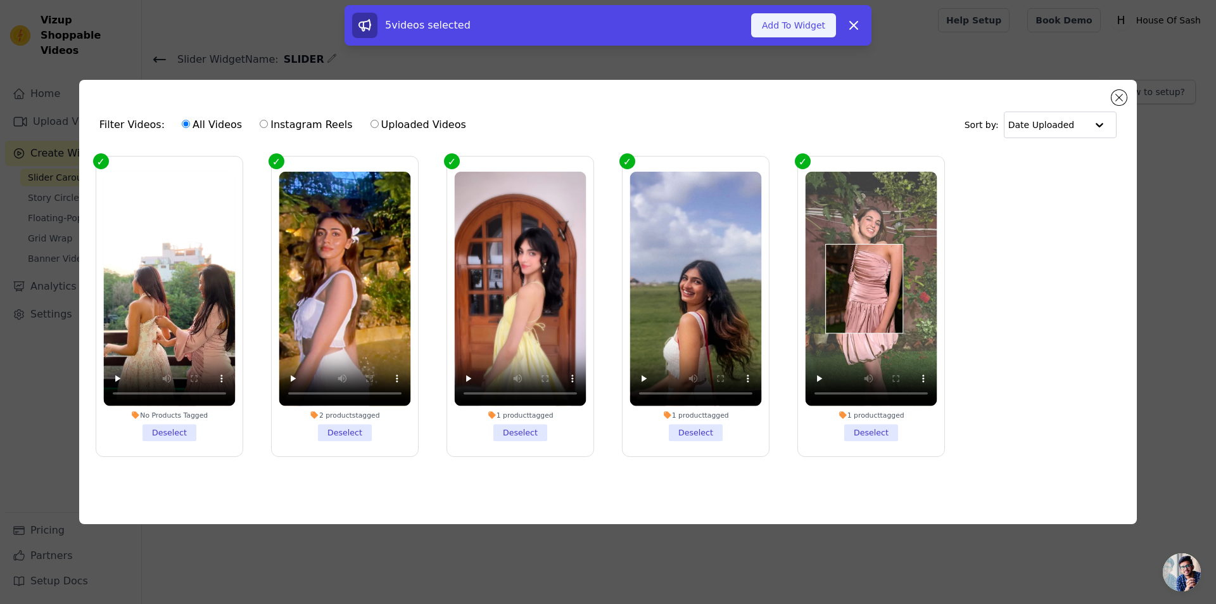
click at [779, 23] on button "Add To Widget" at bounding box center [793, 25] width 85 height 24
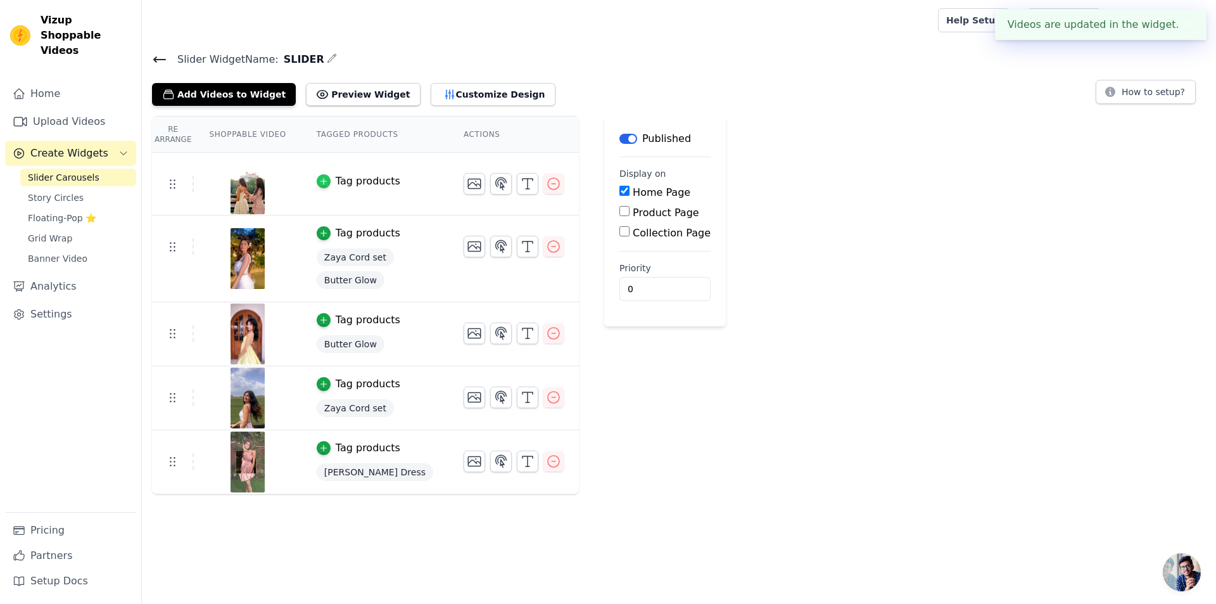
click at [319, 179] on icon "button" at bounding box center [323, 181] width 9 height 9
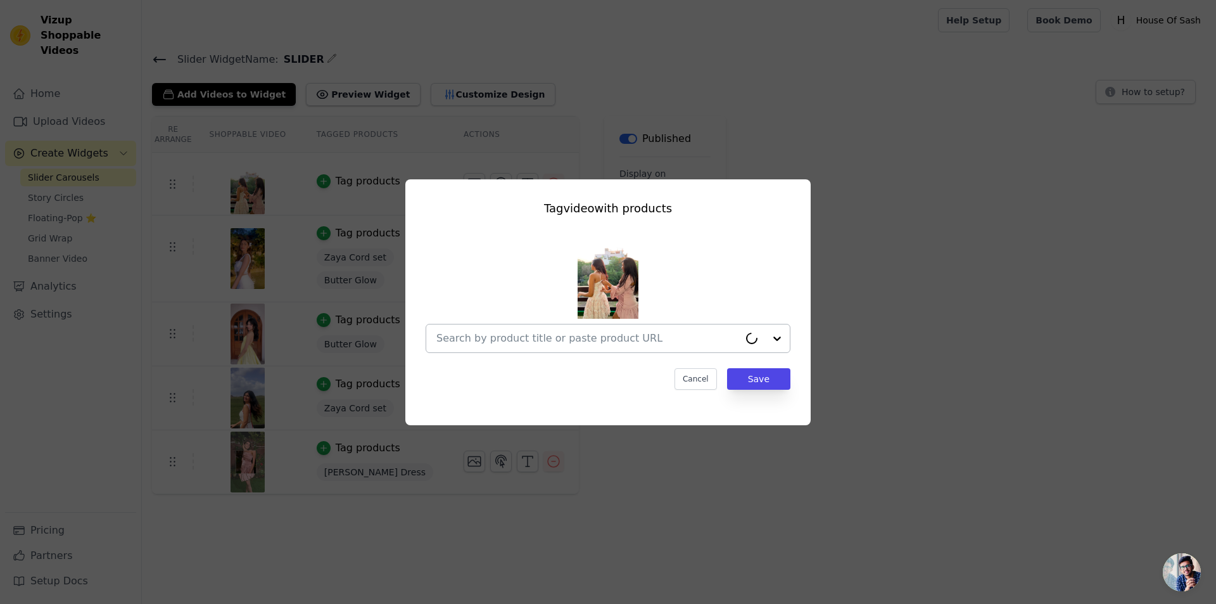
click at [518, 331] on input "text" at bounding box center [588, 338] width 303 height 15
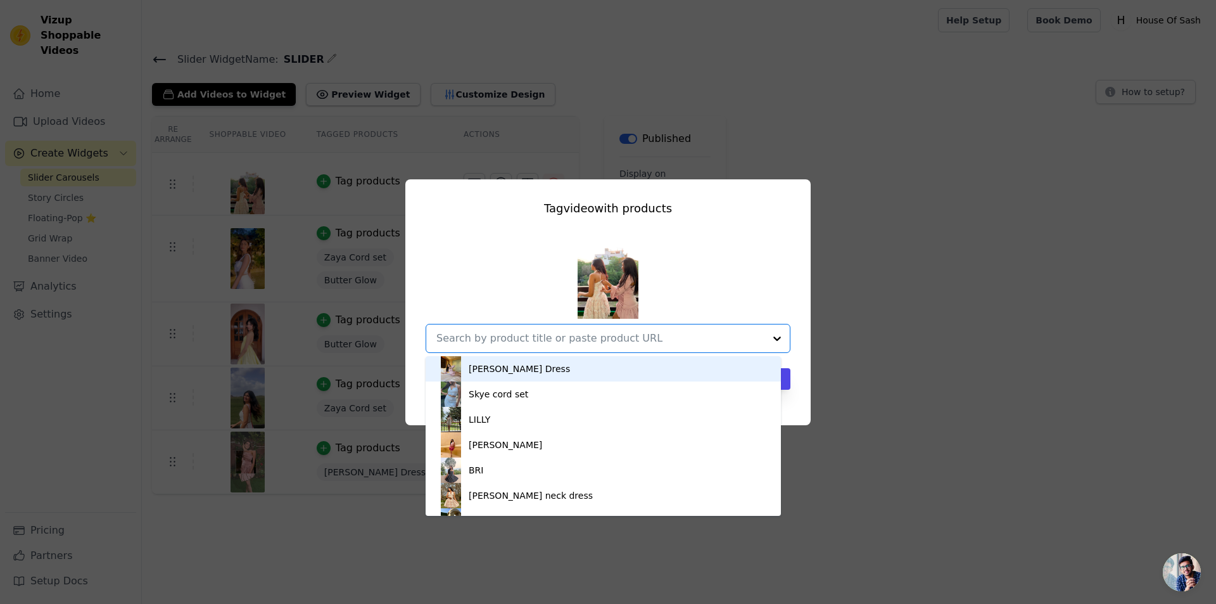
click at [526, 365] on div "[PERSON_NAME] Dress" at bounding box center [519, 368] width 101 height 13
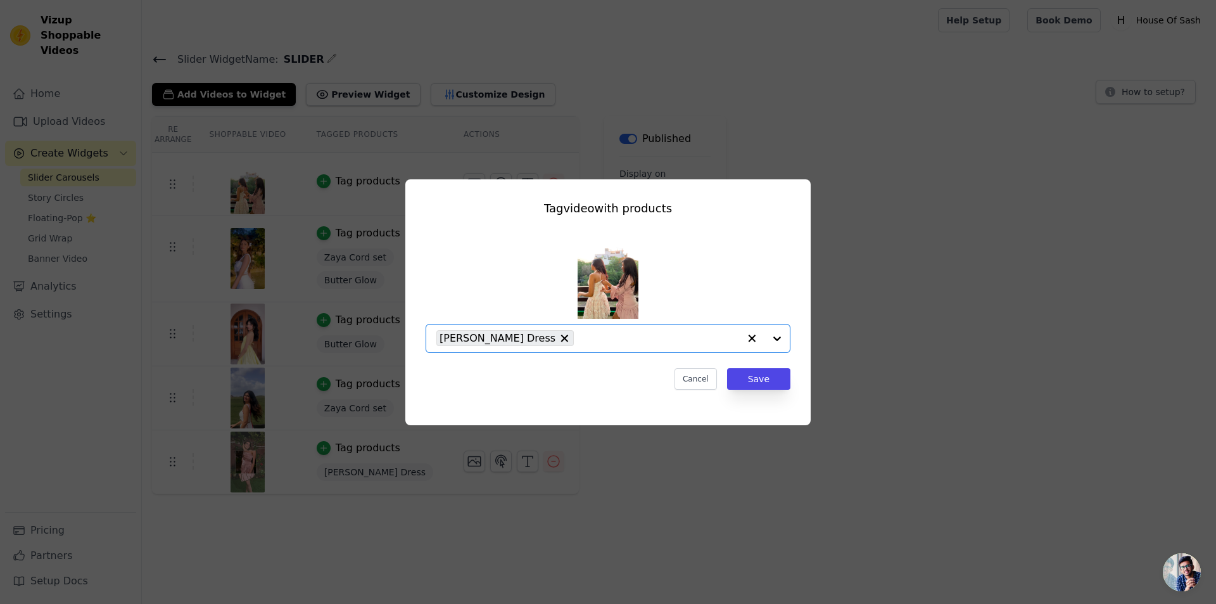
click at [592, 348] on div "[PERSON_NAME] Dress" at bounding box center [588, 338] width 303 height 28
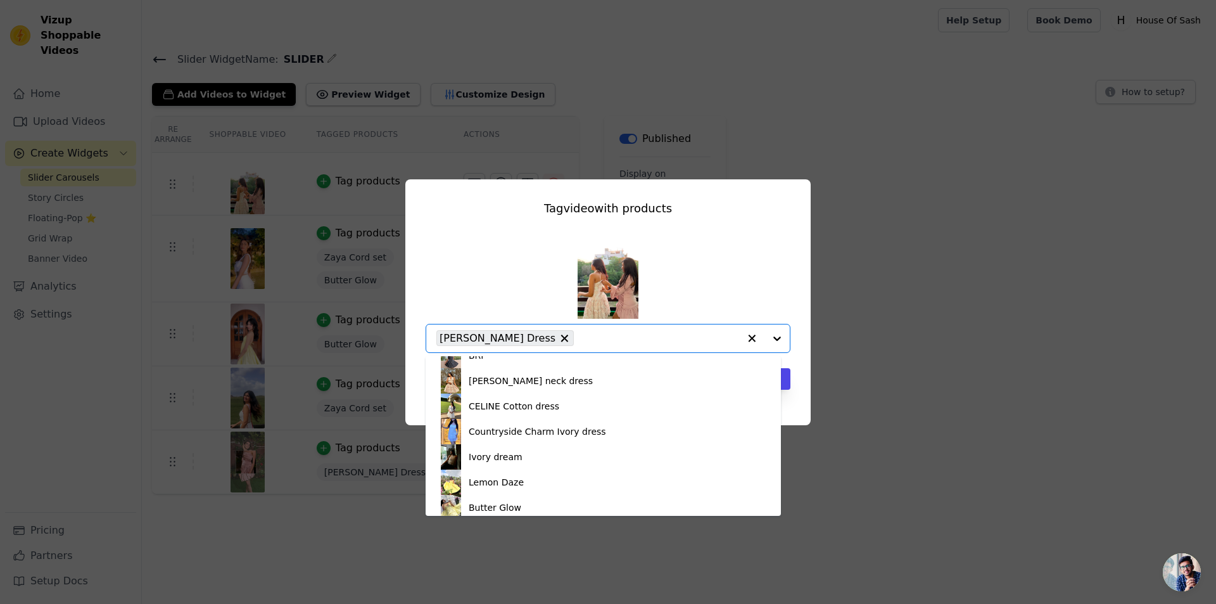
scroll to position [127, 0]
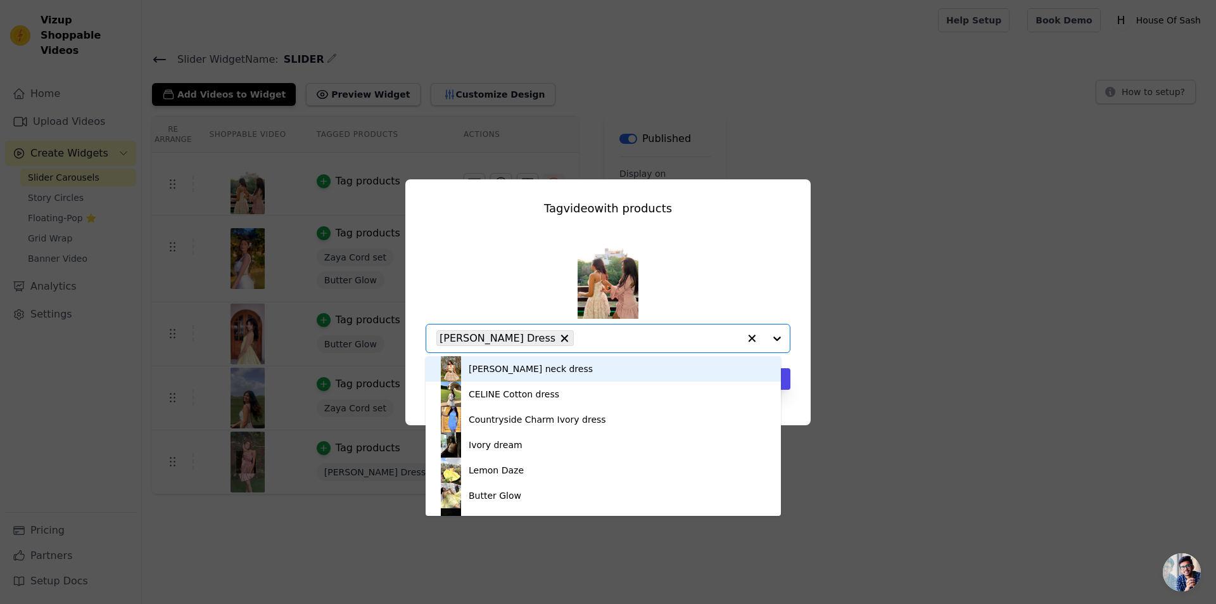
click at [570, 372] on div "[PERSON_NAME] neck dress" at bounding box center [603, 368] width 330 height 25
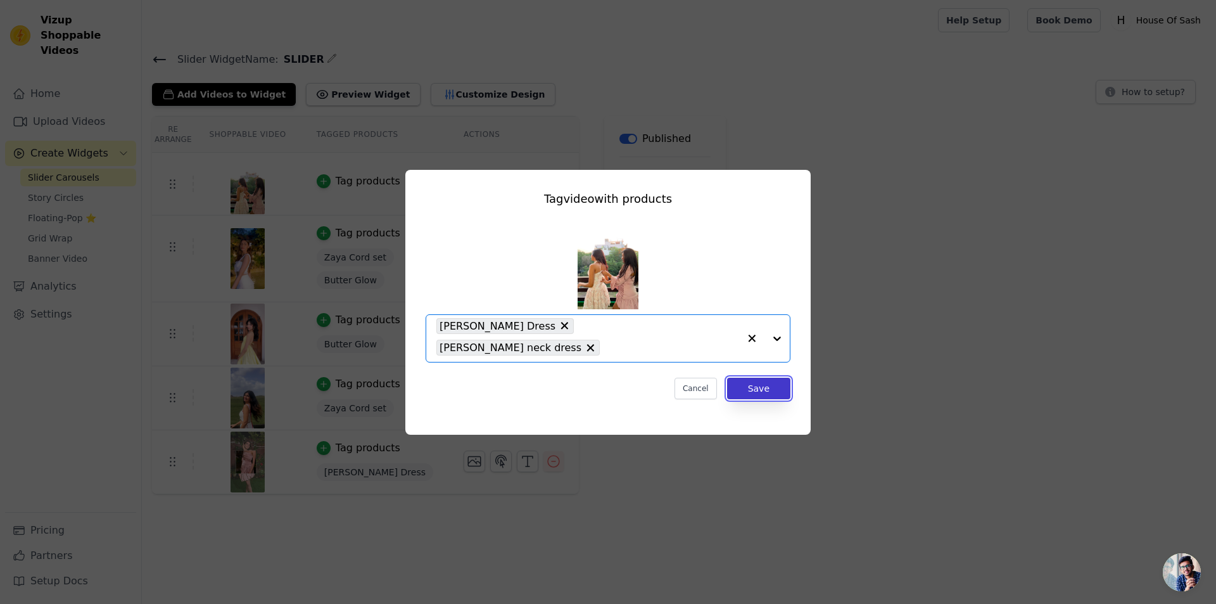
click at [762, 378] on button "Save" at bounding box center [758, 389] width 63 height 22
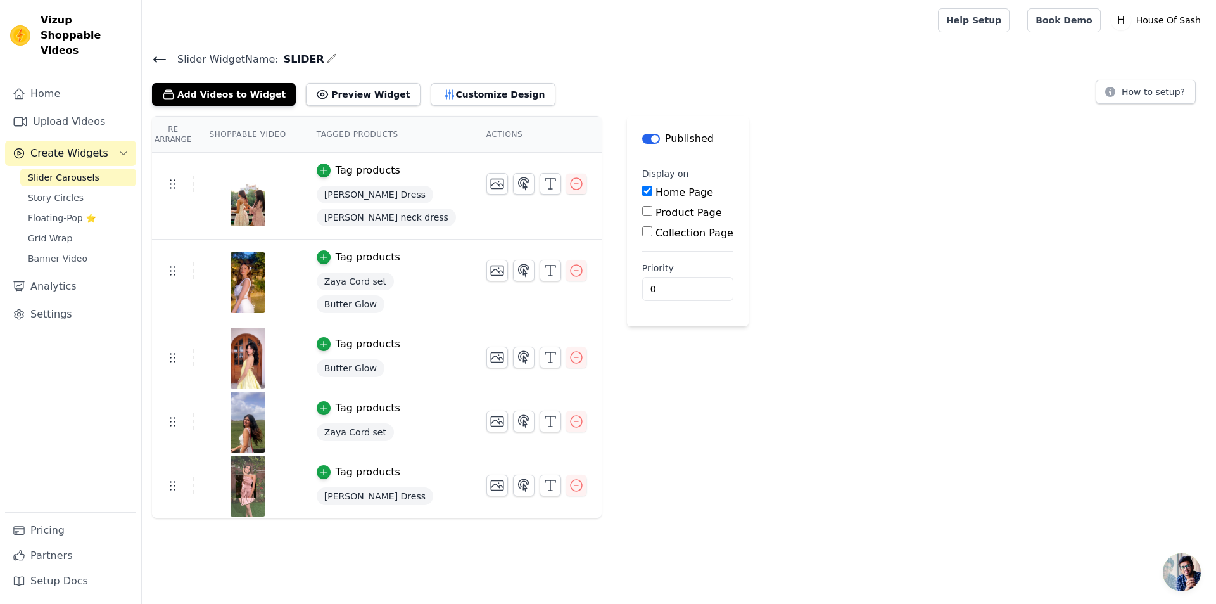
drag, startPoint x: 76, startPoint y: 106, endPoint x: 138, endPoint y: 96, distance: 63.0
click at [75, 109] on link "Upload Videos" at bounding box center [70, 121] width 131 height 25
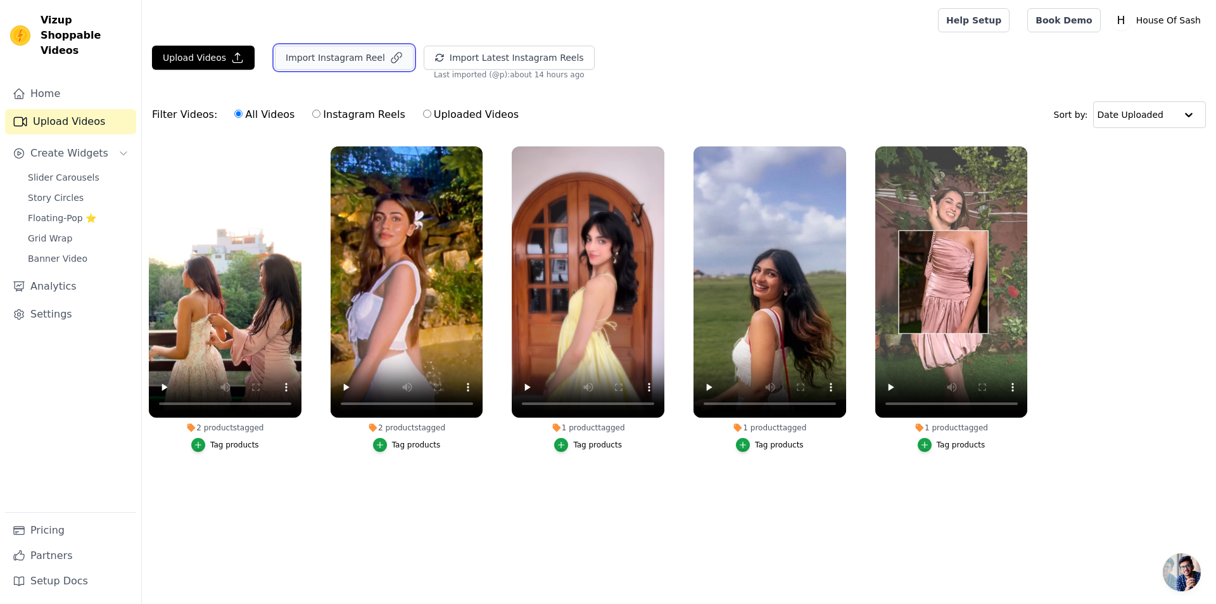
click at [343, 63] on button "Import Instagram Reel" at bounding box center [344, 58] width 139 height 24
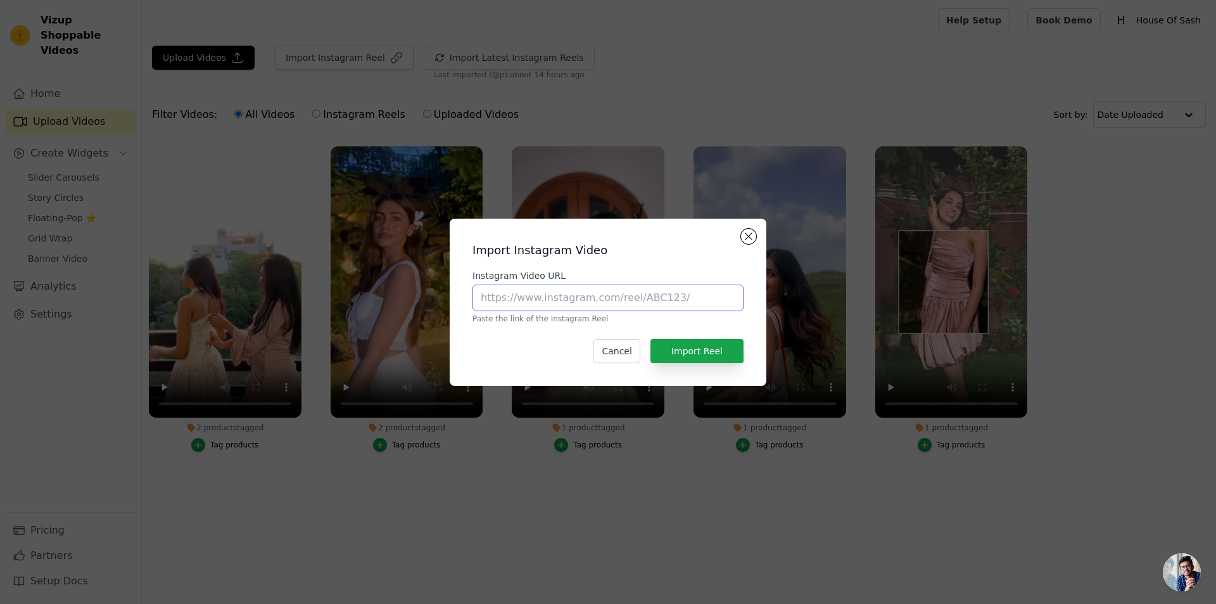
click at [568, 289] on input "Instagram Video URL" at bounding box center [608, 297] width 271 height 27
paste input "[URL][DOMAIN_NAME]"
type input "[URL][DOMAIN_NAME]"
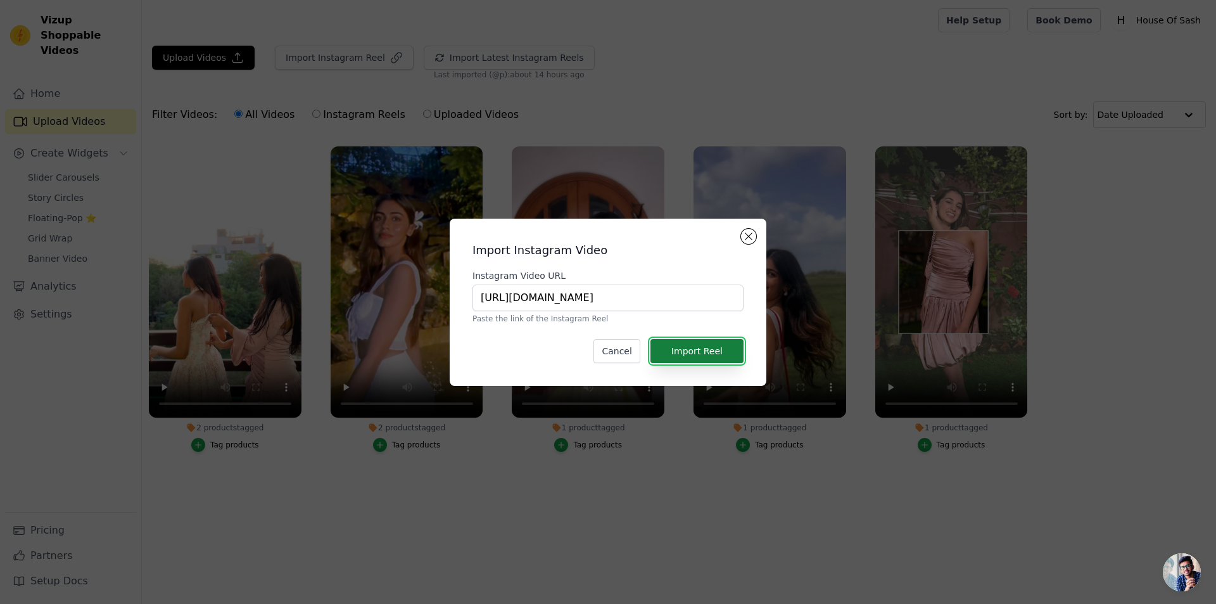
click at [710, 353] on button "Import Reel" at bounding box center [697, 351] width 93 height 24
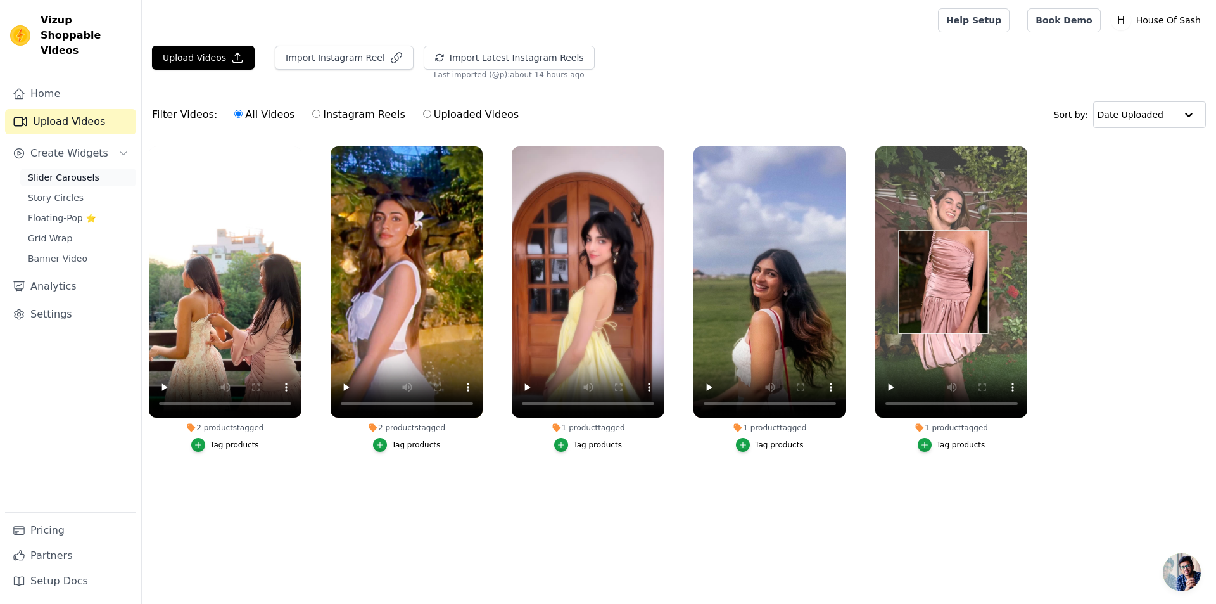
click at [72, 171] on span "Slider Carousels" at bounding box center [64, 177] width 72 height 13
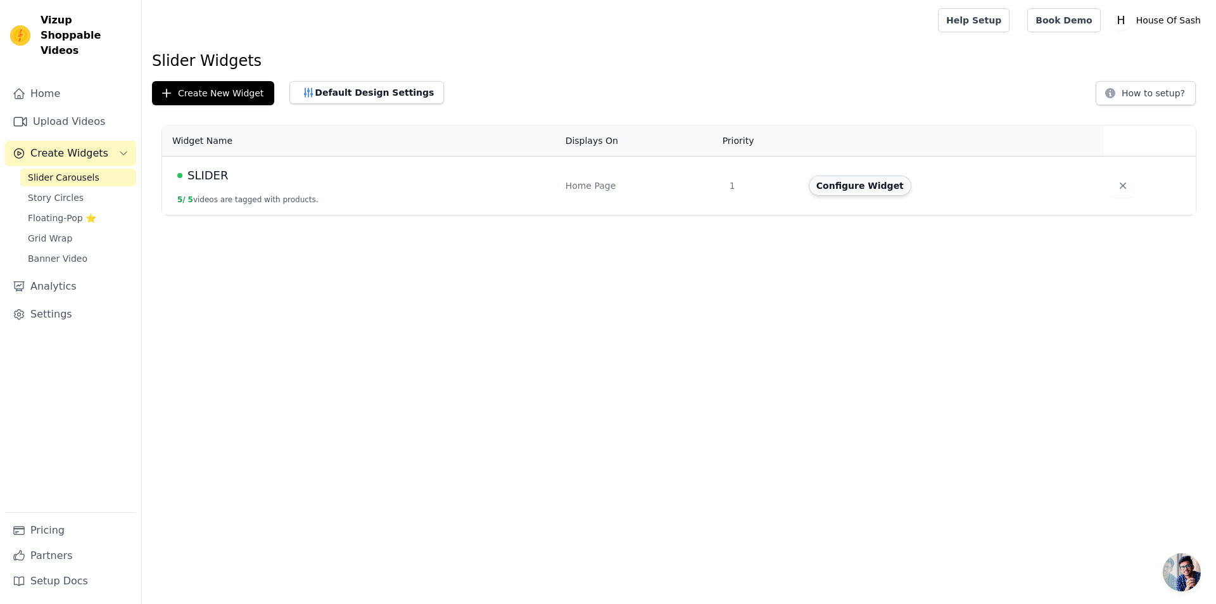
click at [850, 186] on button "Configure Widget" at bounding box center [860, 185] width 103 height 20
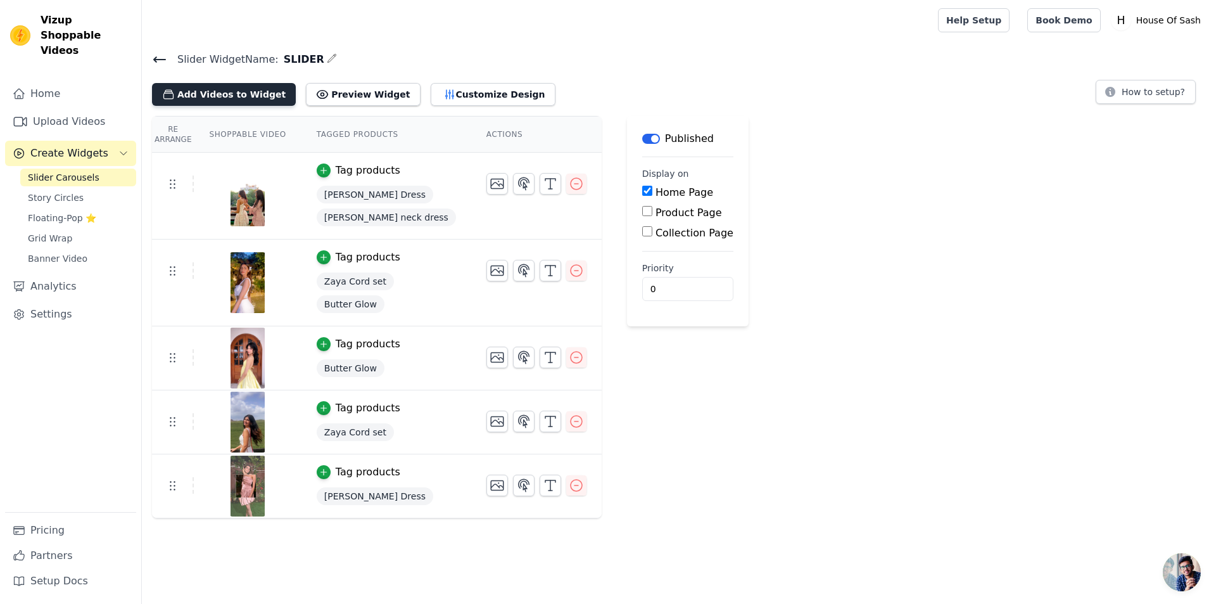
click at [237, 94] on button "Add Videos to Widget" at bounding box center [224, 94] width 144 height 23
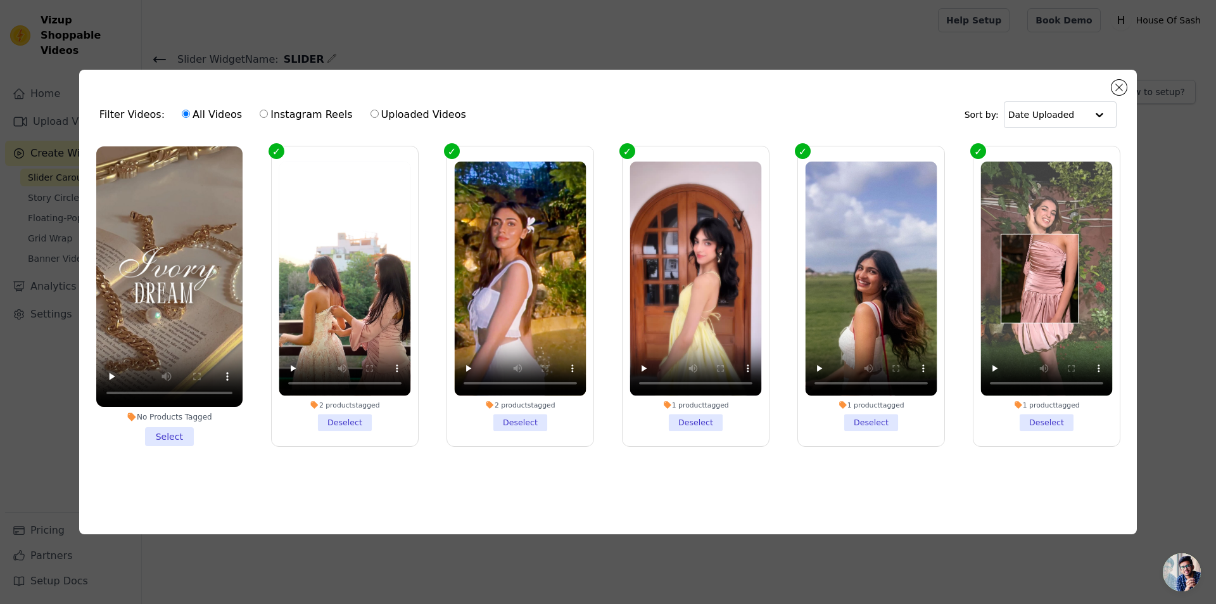
click at [172, 436] on li "No Products Tagged Select" at bounding box center [169, 296] width 146 height 300
click at [0, 0] on input "No Products Tagged Select" at bounding box center [0, 0] width 0 height 0
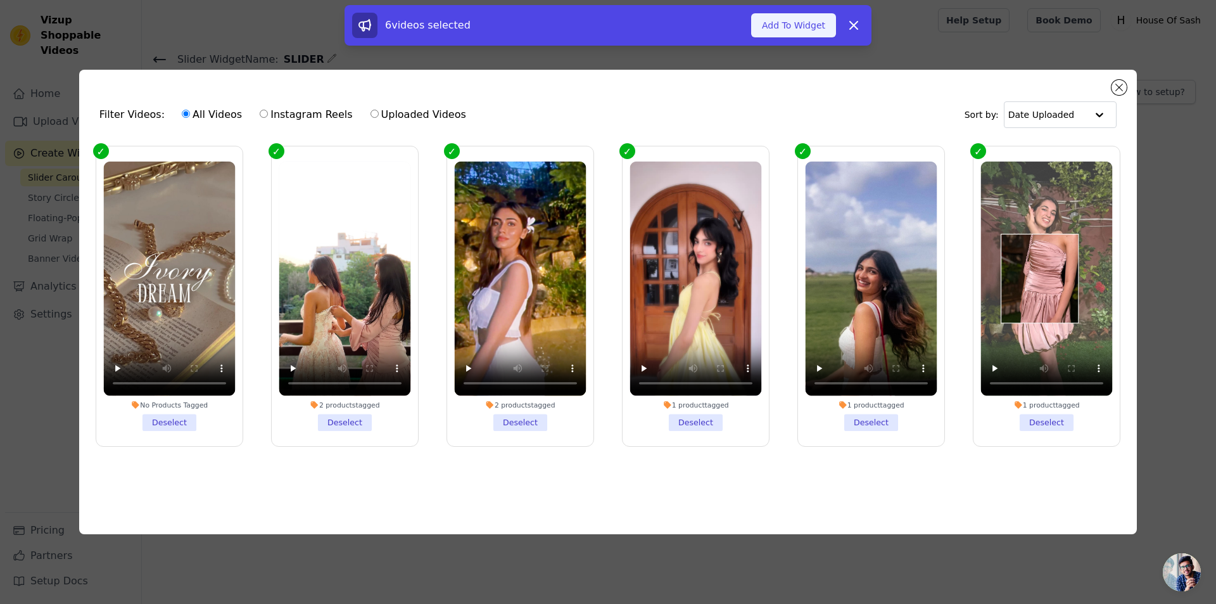
click at [807, 32] on button "Add To Widget" at bounding box center [793, 25] width 85 height 24
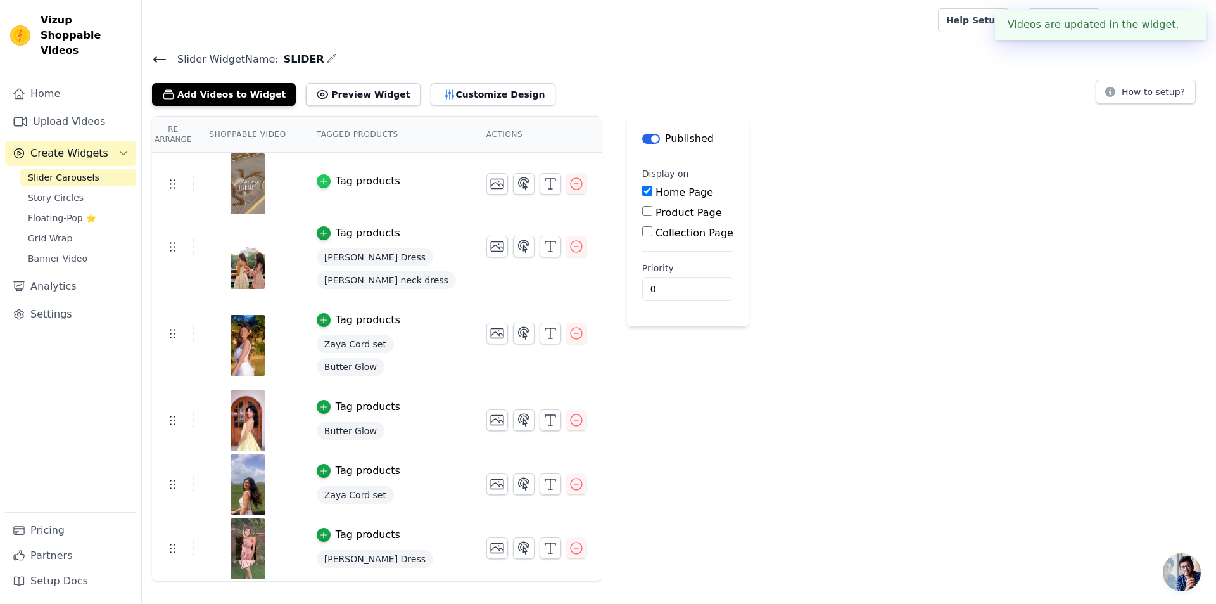
click at [321, 181] on icon "button" at bounding box center [324, 182] width 6 height 6
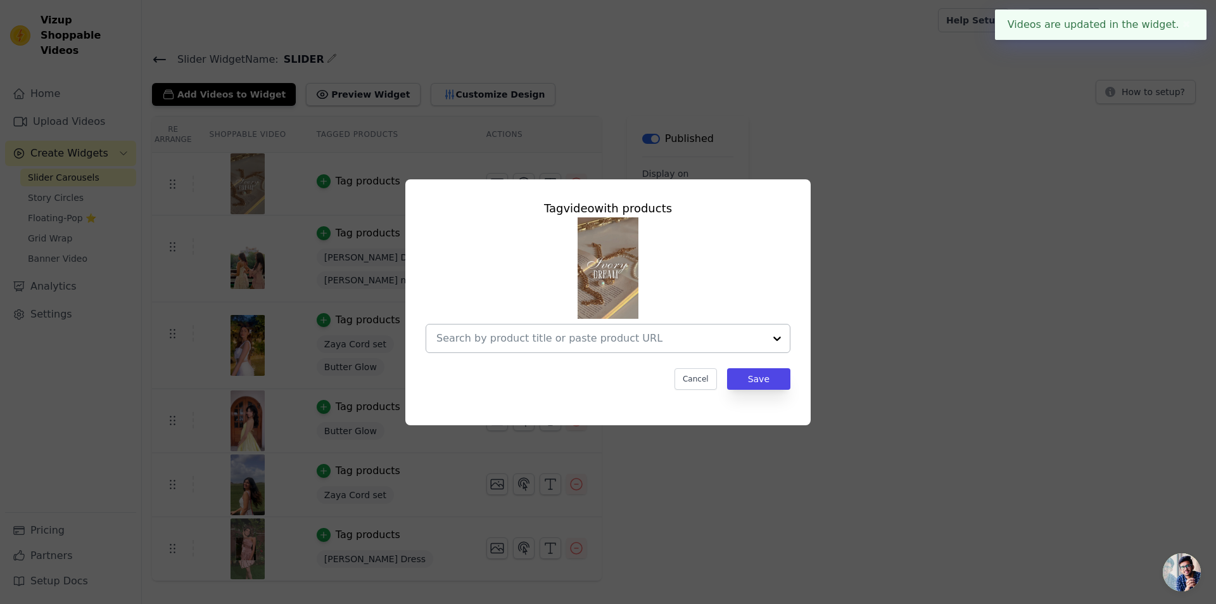
click at [562, 342] on input "text" at bounding box center [601, 338] width 328 height 15
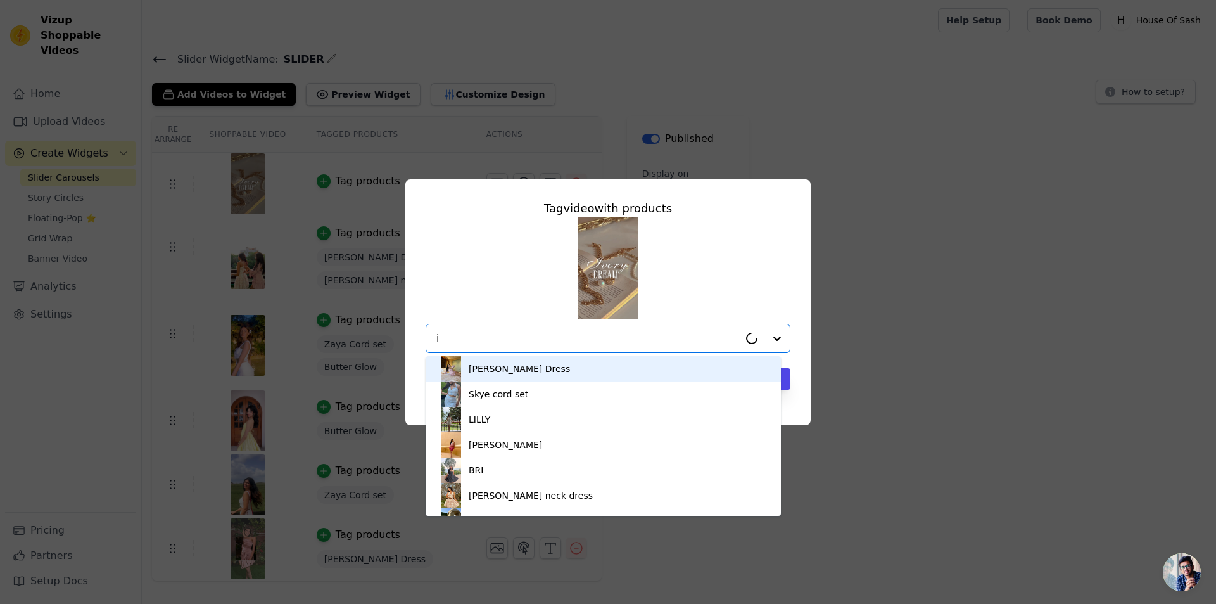
type input "iv"
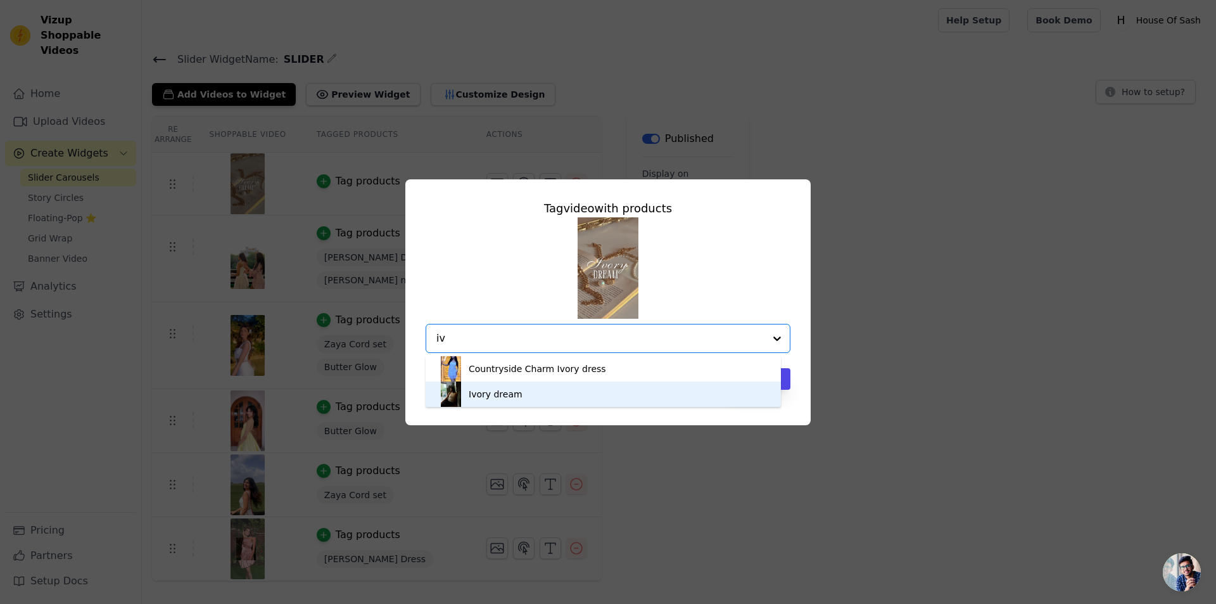
click at [552, 393] on div "Ivory dream" at bounding box center [603, 393] width 330 height 25
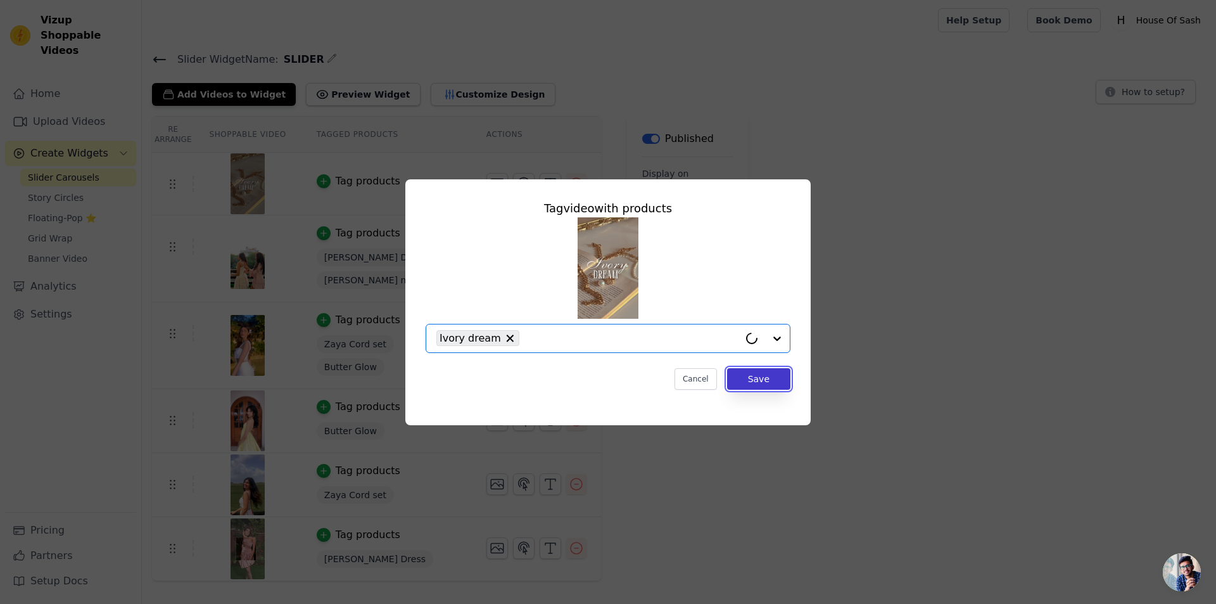
click at [773, 378] on button "Save" at bounding box center [758, 379] width 63 height 22
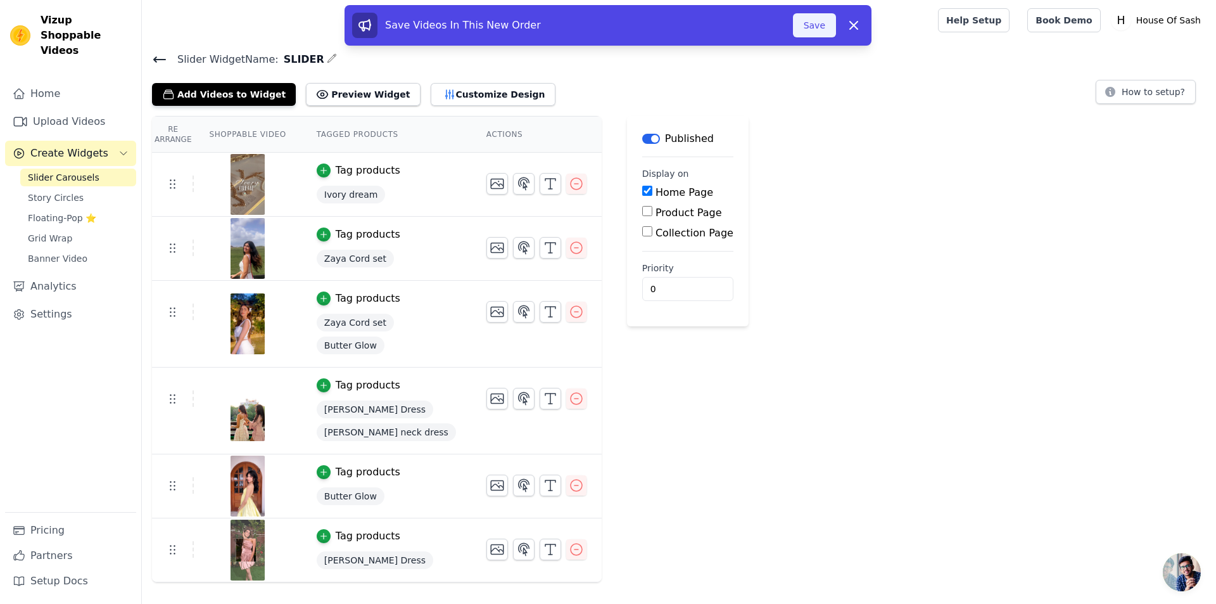
click at [814, 19] on button "Save" at bounding box center [814, 25] width 43 height 24
